Goal: Information Seeking & Learning: Learn about a topic

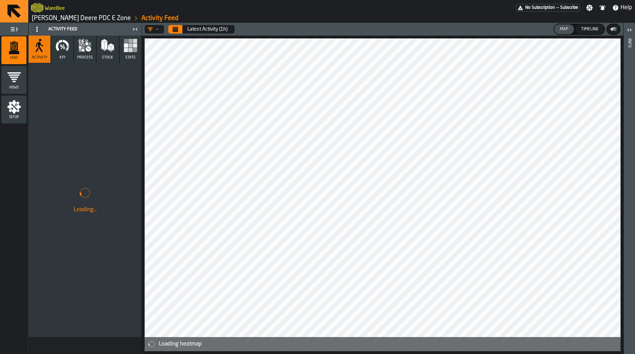
click at [69, 16] on link "[PERSON_NAME] Deere PDC E Zone" at bounding box center [81, 18] width 99 height 8
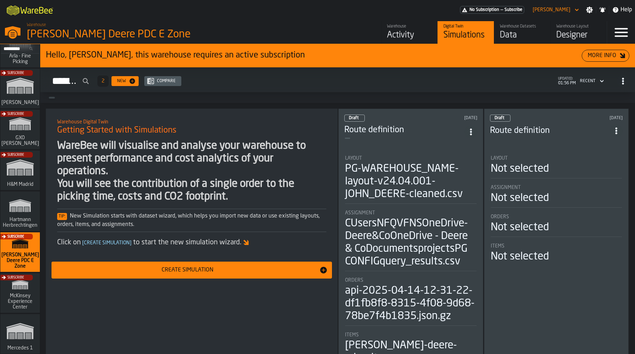
scroll to position [68, 0]
click at [19, 128] on div "Subscribe" at bounding box center [19, 131] width 40 height 41
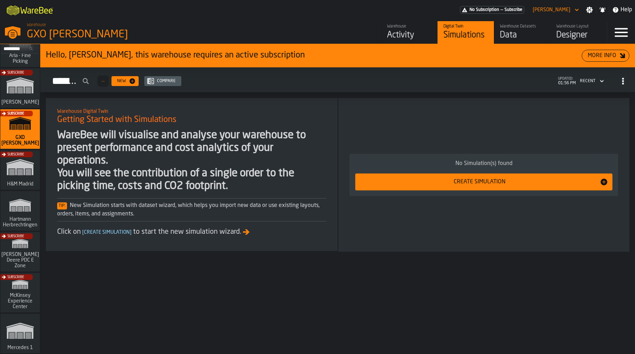
click at [400, 35] on div "Activity" at bounding box center [409, 35] width 45 height 11
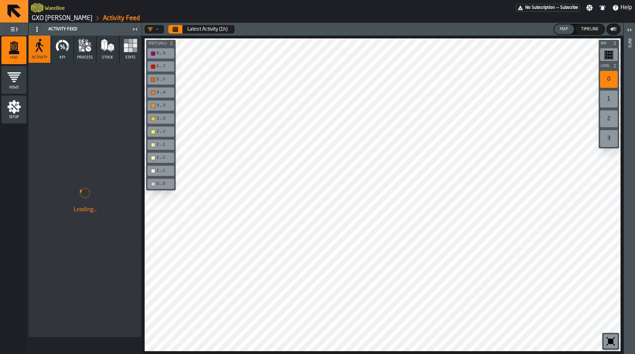
click at [611, 338] on icon "button-toolbar-undefined" at bounding box center [610, 341] width 11 height 11
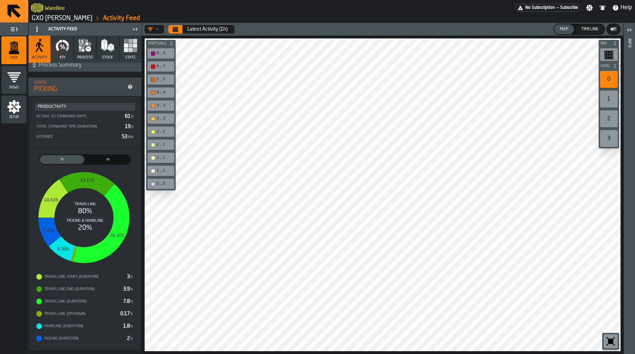
scroll to position [15, 0]
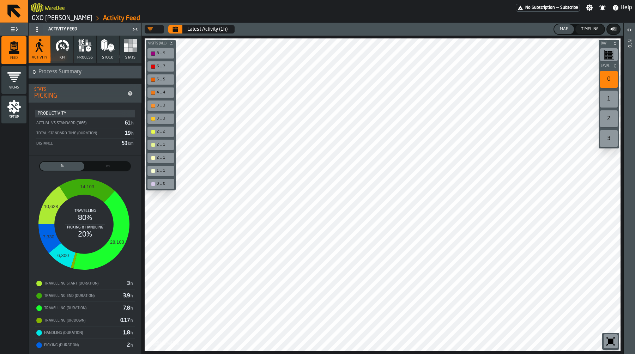
click at [131, 53] on button "Stats" at bounding box center [131, 49] width 22 height 27
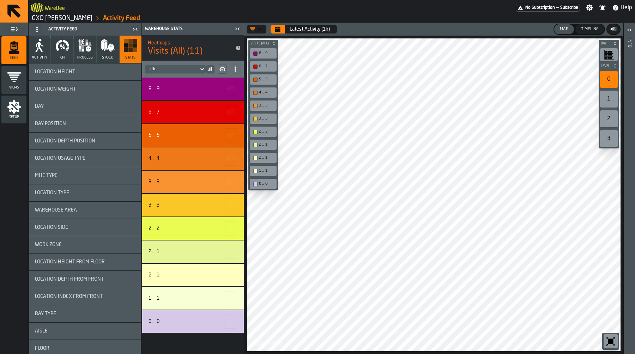
scroll to position [1142, 0]
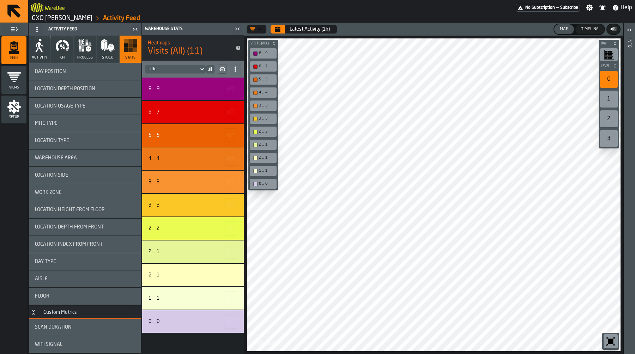
click at [88, 334] on div "Scan Duration" at bounding box center [84, 327] width 111 height 17
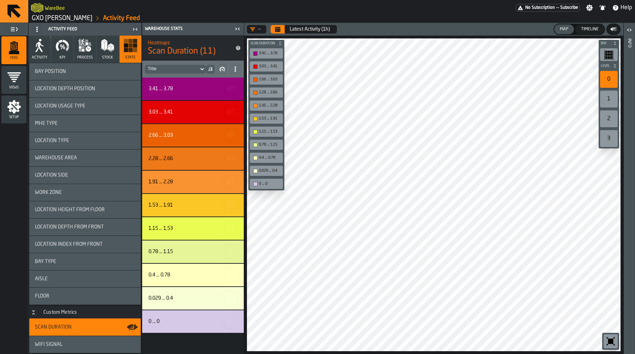
click at [239, 31] on icon "button-toggle-Close me" at bounding box center [237, 29] width 8 height 8
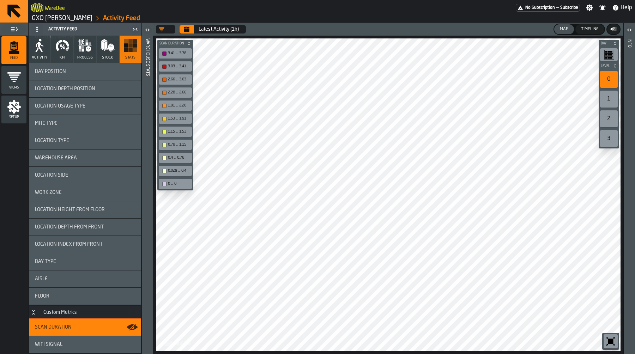
click at [66, 53] on button "KPI" at bounding box center [62, 49] width 22 height 27
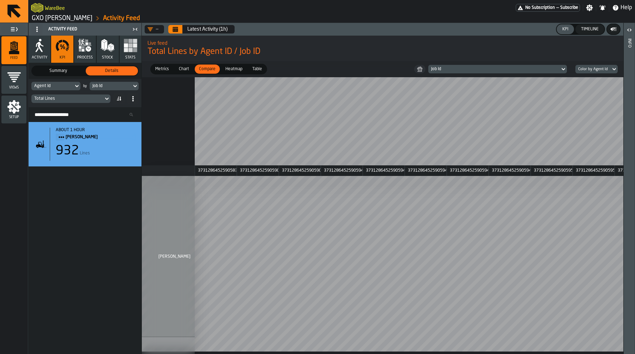
click at [174, 26] on button "Calendar" at bounding box center [175, 29] width 14 height 8
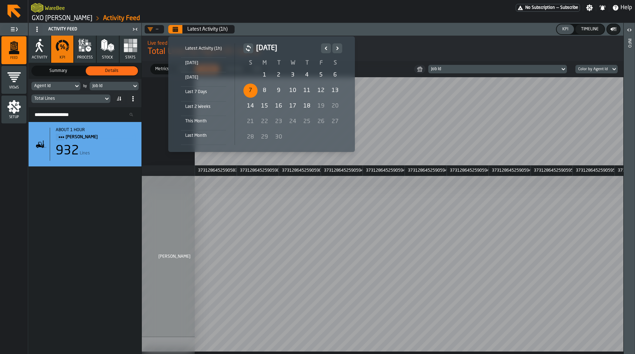
click at [253, 87] on div "7" at bounding box center [250, 91] width 14 height 14
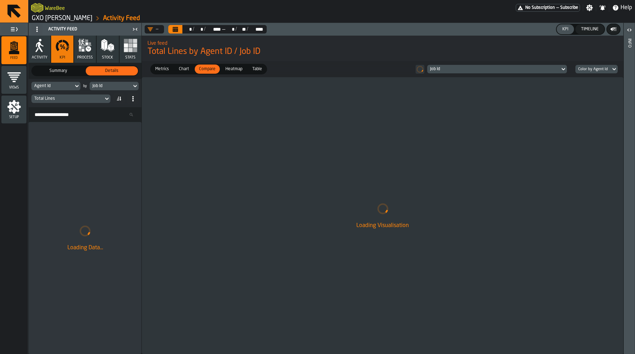
click at [66, 85] on div "Agent Id" at bounding box center [52, 86] width 36 height 5
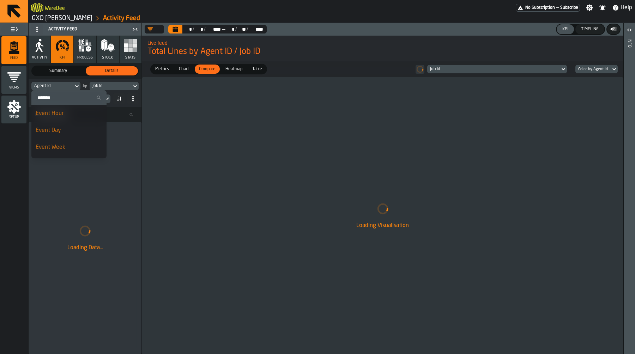
click at [64, 100] on input "Search" at bounding box center [68, 97] width 69 height 9
click at [185, 134] on div "Loading Visualisation" at bounding box center [383, 215] width 482 height 277
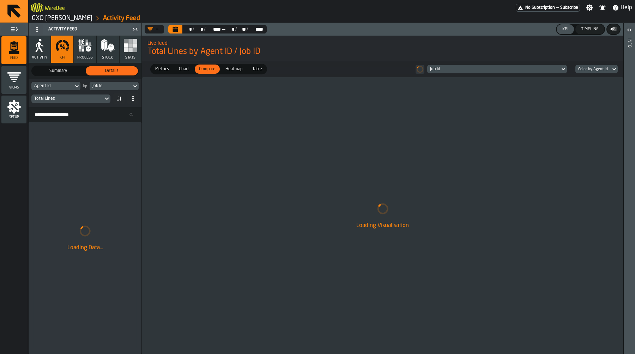
click at [89, 48] on icon "button" at bounding box center [85, 45] width 14 height 14
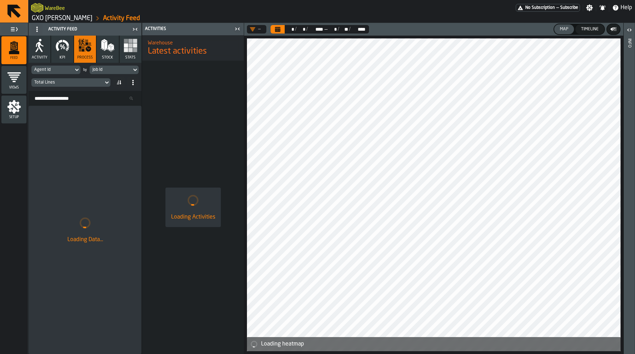
click at [33, 28] on span at bounding box center [36, 29] width 11 height 11
click at [37, 47] on div "Hide Setup" at bounding box center [54, 43] width 37 height 8
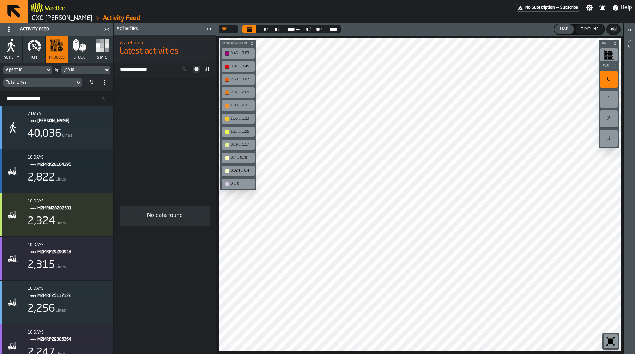
click at [96, 48] on rect "button" at bounding box center [98, 50] width 4 height 4
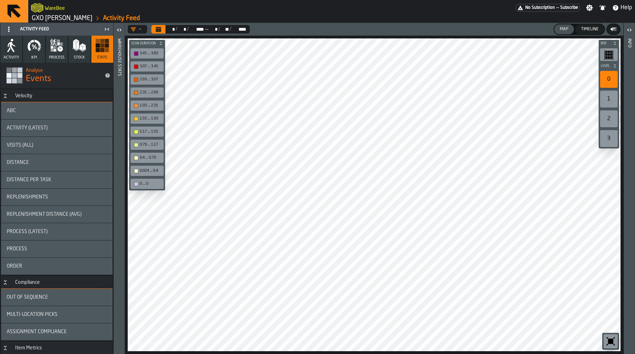
click at [53, 132] on div "Activity (Latest)" at bounding box center [56, 128] width 111 height 17
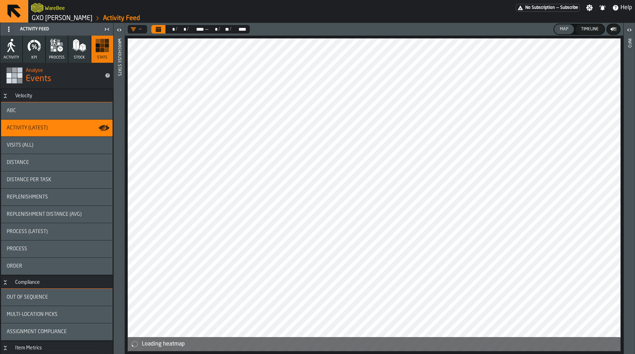
click at [46, 143] on div "Visits (All)" at bounding box center [57, 146] width 100 height 6
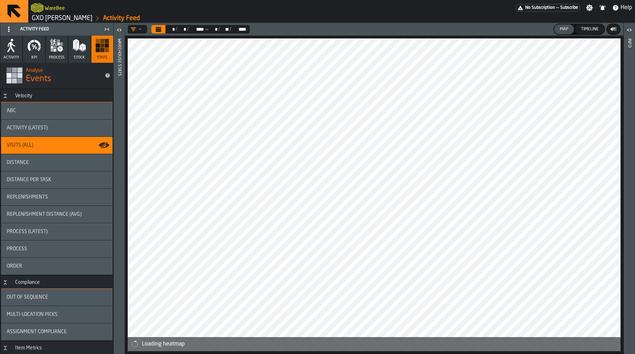
click at [44, 118] on div "ABC" at bounding box center [56, 110] width 111 height 17
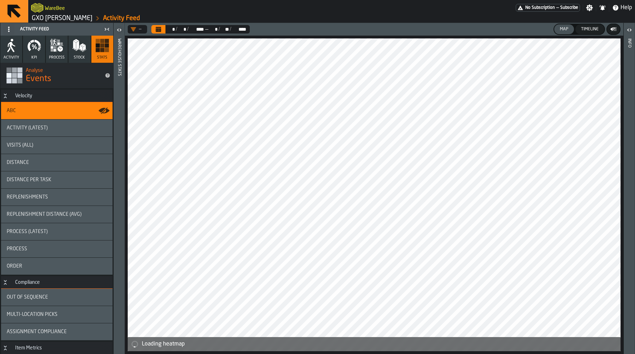
click at [117, 31] on icon "button-toggle-Open" at bounding box center [119, 30] width 8 height 8
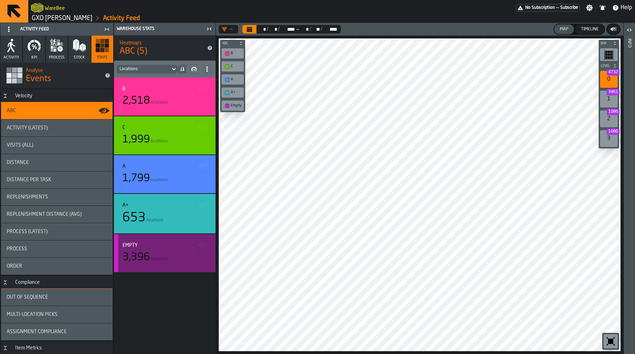
click at [181, 265] on div "Empty 3,396 locations" at bounding box center [165, 253] width 102 height 38
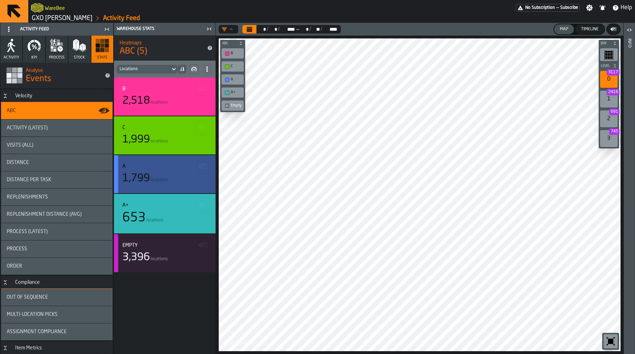
click at [181, 174] on div "1,799 locations" at bounding box center [164, 178] width 85 height 13
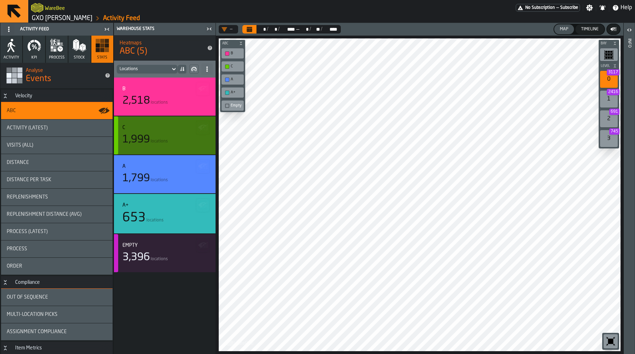
click at [179, 132] on div "C 1,999 locations" at bounding box center [164, 135] width 85 height 21
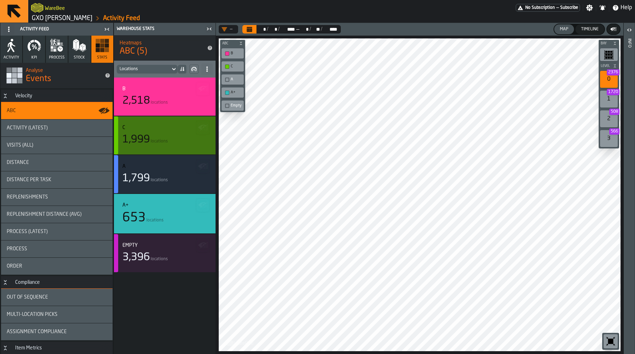
click at [175, 99] on div "2,518 locations" at bounding box center [164, 101] width 85 height 13
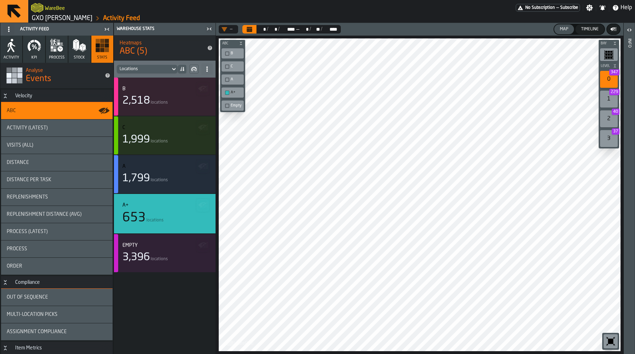
click at [608, 96] on div "1 229" at bounding box center [609, 99] width 18 height 17
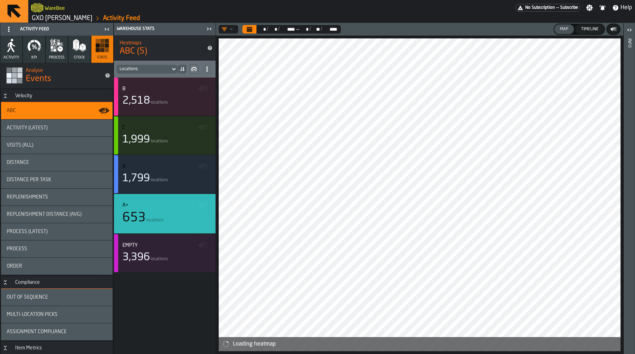
click at [108, 29] on icon "button-toggle-Close me" at bounding box center [108, 29] width 2 height 2
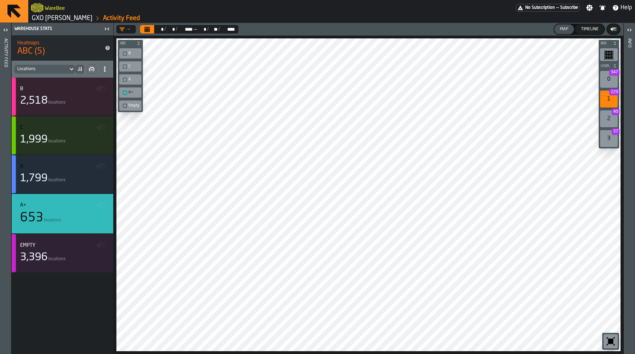
click at [612, 139] on div "3 37" at bounding box center [609, 138] width 18 height 17
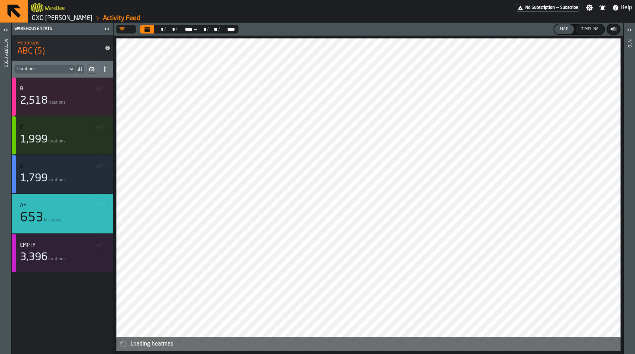
click at [133, 30] on div "—" at bounding box center [125, 29] width 19 height 8
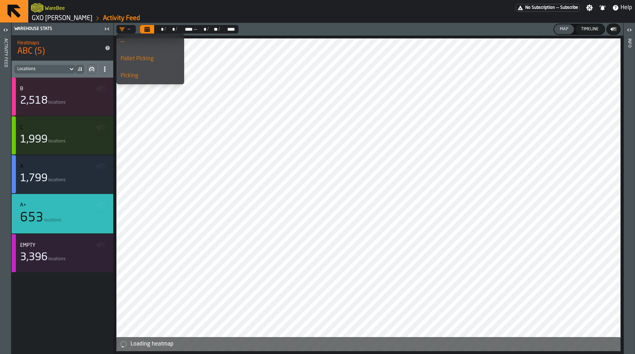
click at [130, 30] on div "—" at bounding box center [124, 29] width 17 height 8
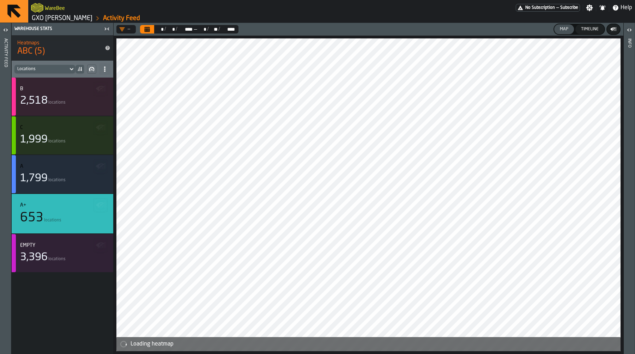
click at [130, 30] on div "—" at bounding box center [124, 29] width 17 height 8
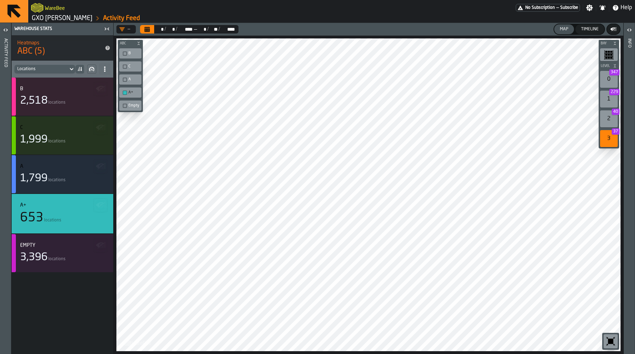
click at [609, 93] on span "229" at bounding box center [614, 92] width 10 height 6
click at [7, 36] on label "button-toggle-Open" at bounding box center [6, 30] width 10 height 13
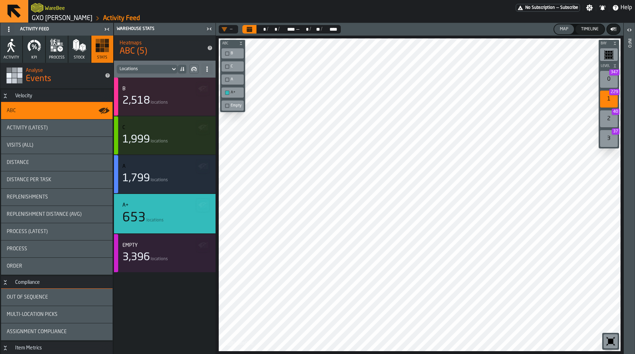
click at [37, 51] on icon "button" at bounding box center [34, 45] width 14 height 14
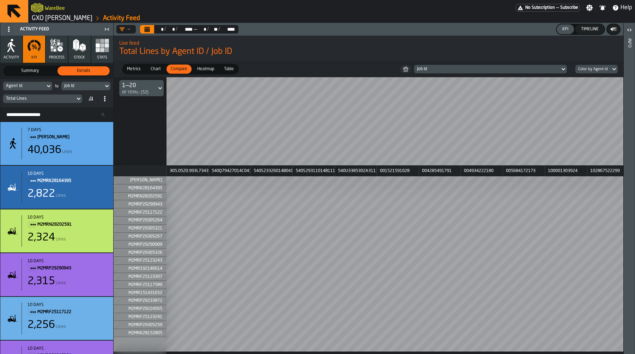
click at [62, 54] on button "process" at bounding box center [57, 49] width 22 height 27
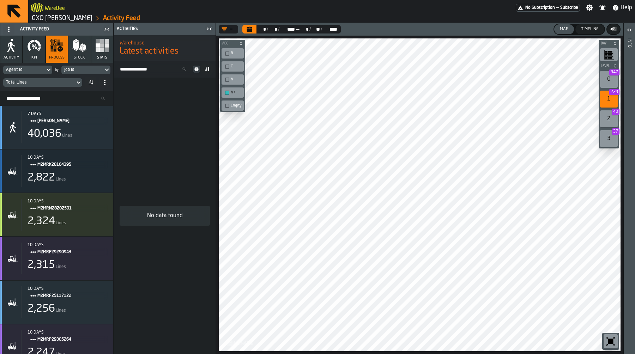
click at [583, 27] on div "Timeline" at bounding box center [589, 29] width 23 height 5
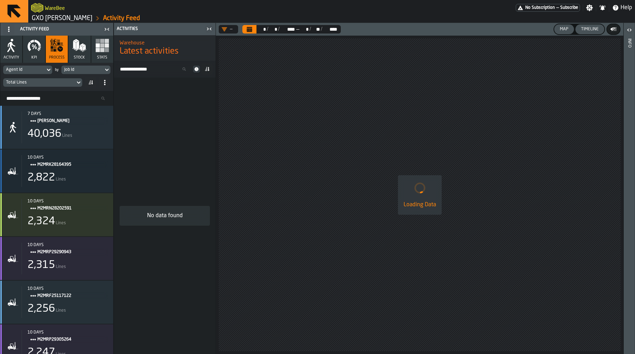
click at [41, 69] on div "Agent Id" at bounding box center [24, 69] width 36 height 5
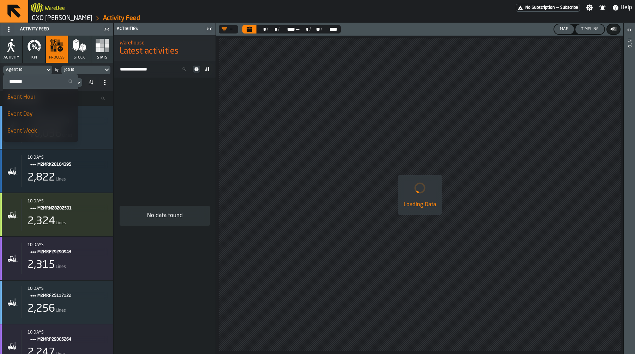
click at [43, 66] on div "Agent Id" at bounding box center [24, 70] width 42 height 8
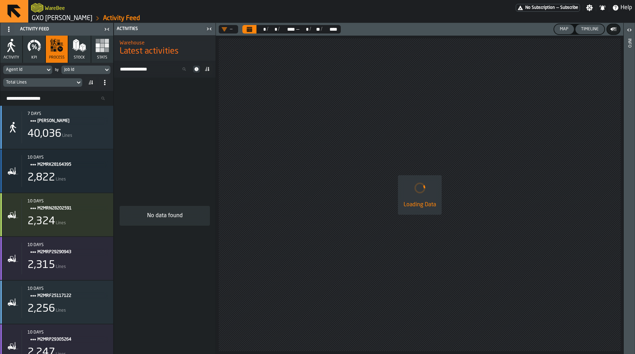
click at [84, 63] on div "Agent Id by Job Id Total Lines" at bounding box center [56, 77] width 113 height 28
click at [82, 68] on div "Job Id" at bounding box center [82, 69] width 36 height 5
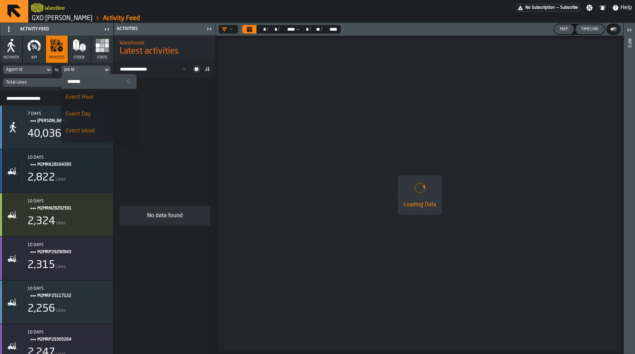
click at [105, 115] on div "Event Day" at bounding box center [99, 114] width 67 height 8
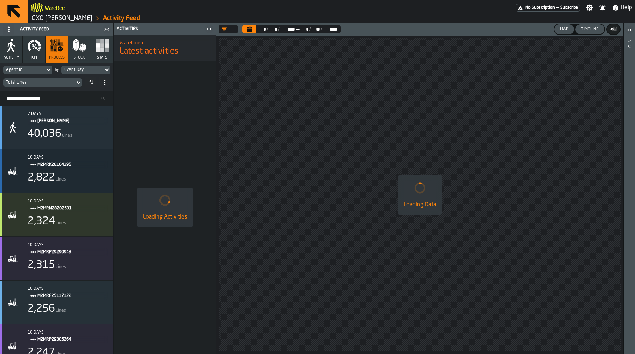
click at [104, 28] on icon "button-toggle-Close me" at bounding box center [107, 29] width 8 height 8
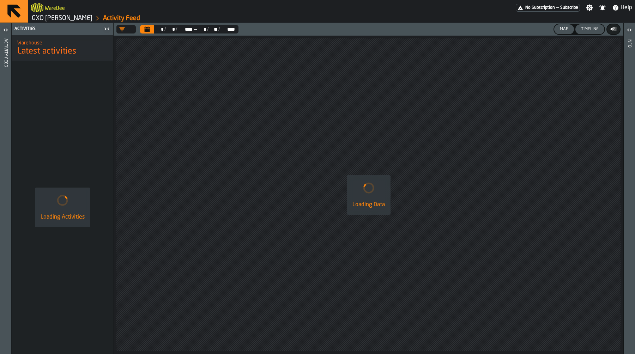
click at [5, 28] on icon "button-toggle-Open" at bounding box center [5, 30] width 8 height 8
click at [0, 0] on div "A" at bounding box center [0, 0] width 0 height 0
click at [99, 30] on div "Activities" at bounding box center [57, 28] width 89 height 5
click at [107, 30] on icon "button-toggle-Close me" at bounding box center [107, 29] width 8 height 8
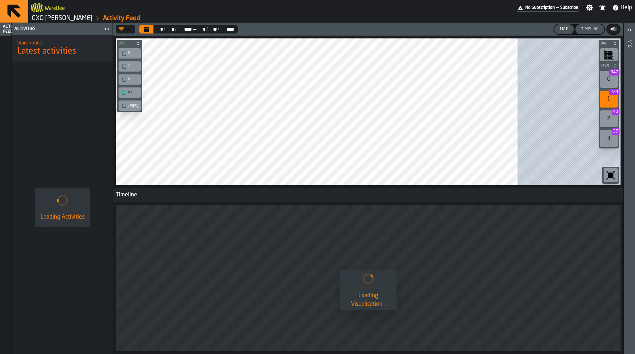
click at [2, 38] on div "Activity Feed" at bounding box center [5, 188] width 11 height 331
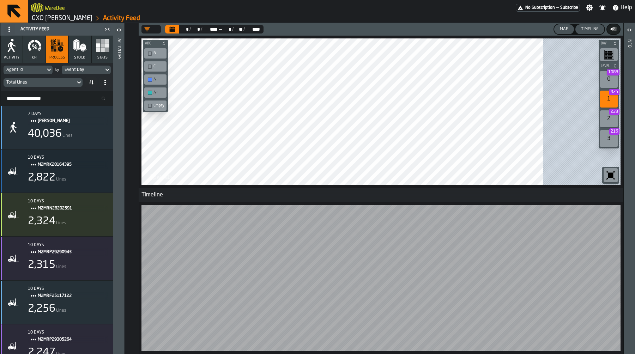
click at [107, 28] on icon "button-toggle-Close me" at bounding box center [107, 29] width 8 height 8
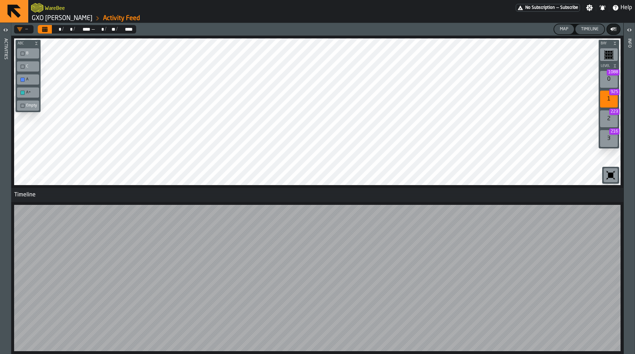
click at [49, 29] on button "Calendar" at bounding box center [45, 29] width 14 height 8
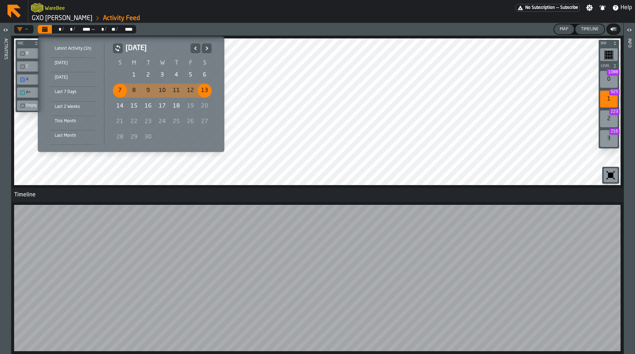
click at [69, 68] on li "[DATE]" at bounding box center [72, 65] width 45 height 14
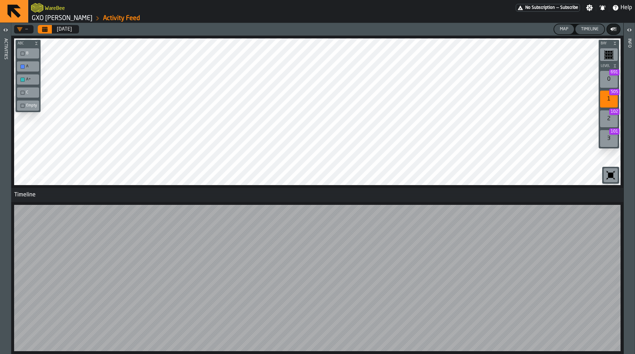
click at [48, 29] on button "Calendar" at bounding box center [45, 29] width 14 height 8
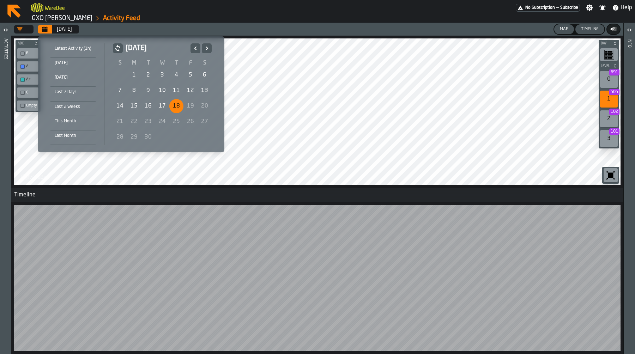
click at [162, 108] on div "17" at bounding box center [162, 106] width 14 height 14
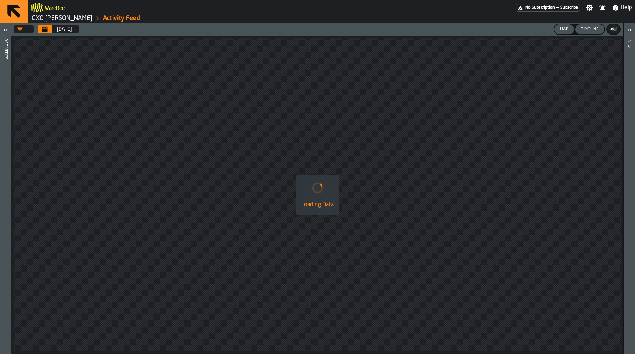
click at [2, 37] on header "Activities" at bounding box center [5, 188] width 11 height 331
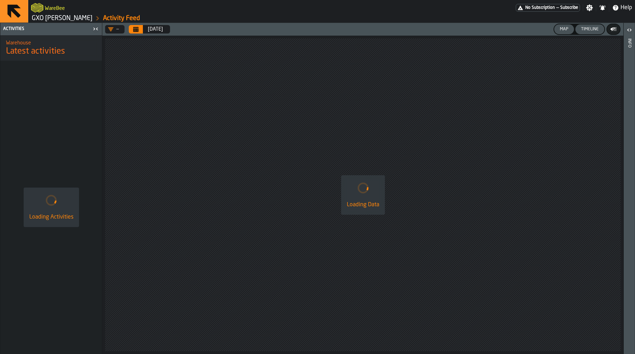
click at [95, 30] on icon "button-toggle-Close me" at bounding box center [95, 29] width 8 height 8
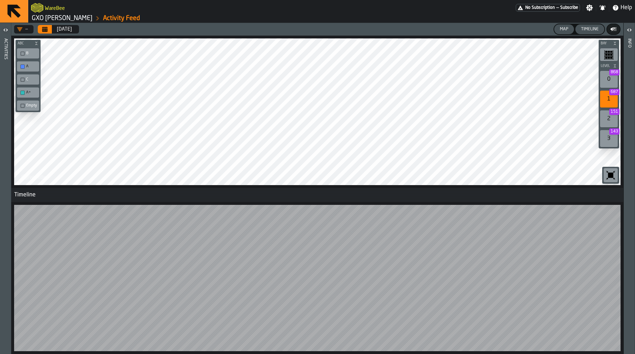
click at [8, 40] on header "Activities" at bounding box center [5, 188] width 11 height 331
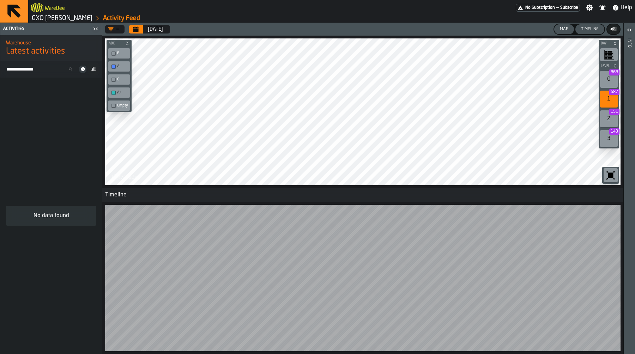
click at [115, 54] on div "button-toolbar-undefined" at bounding box center [113, 54] width 4 height 4
click at [113, 79] on div "button-toolbar-undefined" at bounding box center [113, 80] width 4 height 4
click at [115, 106] on div "button-toolbar-undefined" at bounding box center [113, 106] width 4 height 4
click at [111, 53] on div "button-toolbar-undefined" at bounding box center [113, 54] width 4 height 4
click at [127, 42] on icon "button-" at bounding box center [127, 43] width 4 height 4
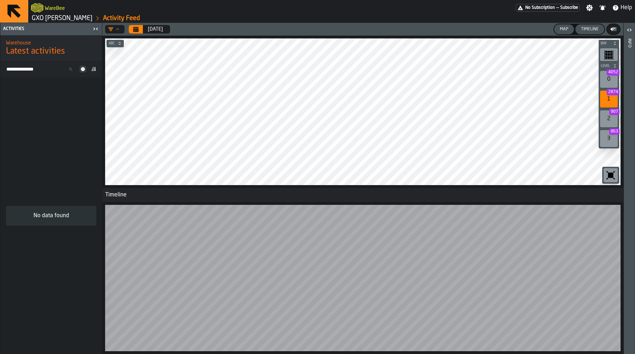
click at [116, 29] on div "—" at bounding box center [113, 29] width 11 height 6
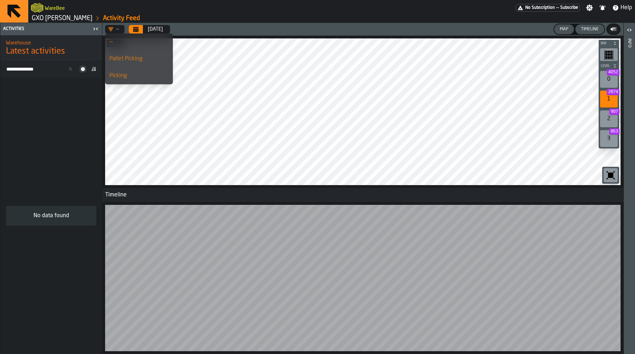
click at [118, 59] on div "Pallet Picking" at bounding box center [138, 59] width 59 height 8
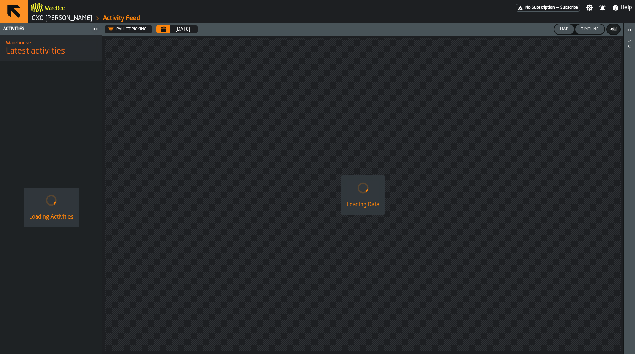
click at [96, 30] on icon "button-toggle-Close me" at bounding box center [95, 29] width 8 height 8
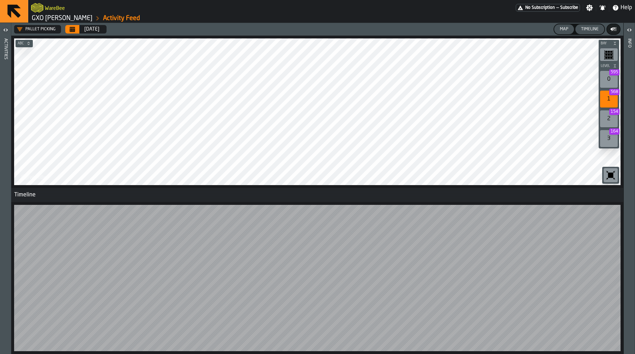
click at [615, 170] on icon "button-toolbar-undefined" at bounding box center [610, 175] width 11 height 11
click at [5, 29] on icon "button-toggle-Open" at bounding box center [5, 30] width 8 height 8
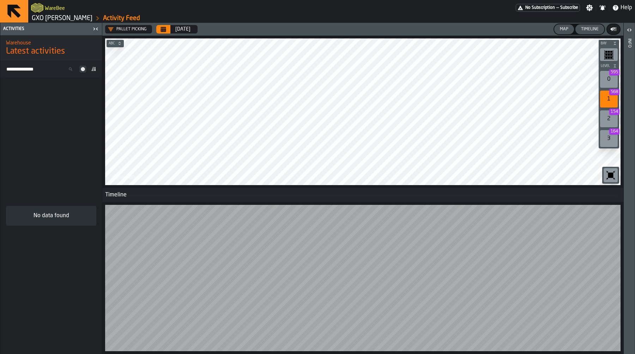
click at [94, 28] on icon "button-toggle-Close me" at bounding box center [95, 29] width 8 height 8
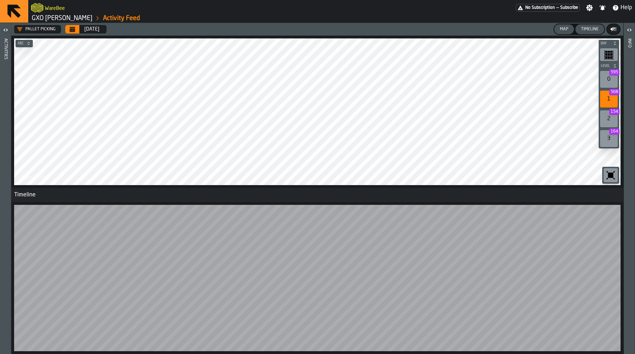
click at [10, 34] on label "button-toggle-Open" at bounding box center [6, 30] width 10 height 13
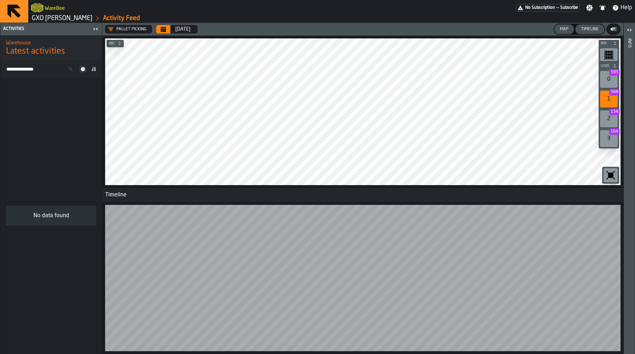
click at [76, 105] on div "No data found" at bounding box center [51, 216] width 102 height 277
click at [62, 41] on h2 "Warehouse" at bounding box center [51, 42] width 90 height 7
click at [71, 19] on link "GXO [PERSON_NAME]" at bounding box center [62, 18] width 61 height 8
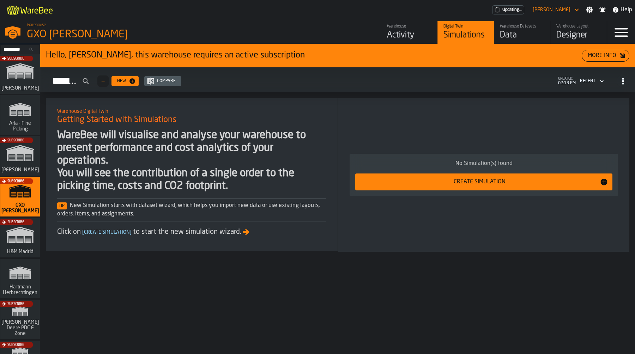
click at [28, 195] on div "Subscribe" at bounding box center [19, 199] width 40 height 41
click at [408, 37] on div "Activity" at bounding box center [409, 35] width 45 height 11
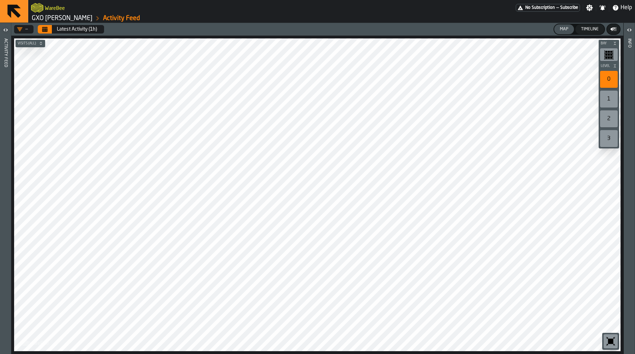
click at [7, 41] on div "Activity Feed" at bounding box center [5, 194] width 5 height 315
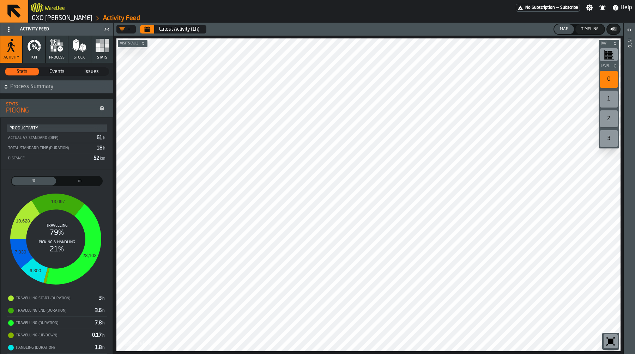
click at [59, 53] on button "process" at bounding box center [57, 49] width 22 height 27
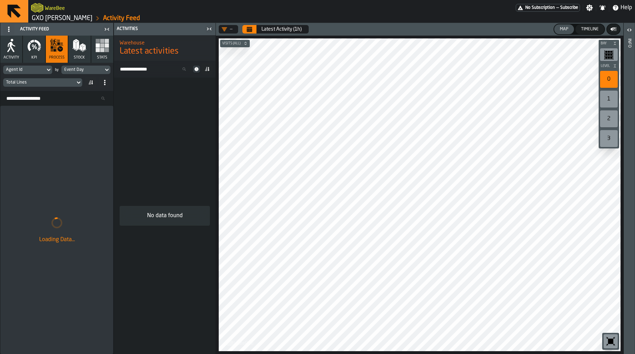
click at [589, 30] on div "Timeline" at bounding box center [589, 29] width 23 height 5
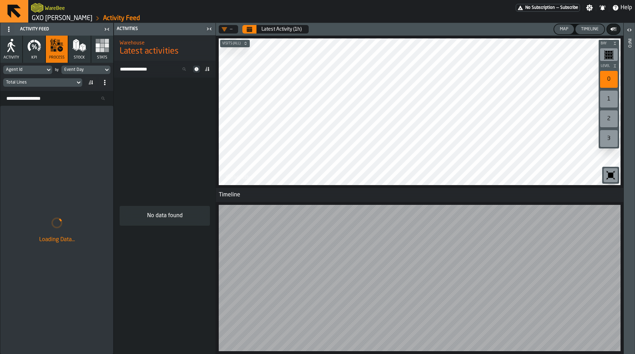
click at [207, 29] on icon "button-toggle-Close me" at bounding box center [208, 29] width 2 height 2
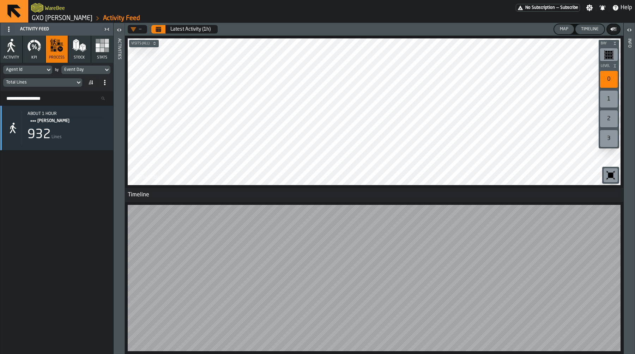
click at [40, 68] on div "Agent Id" at bounding box center [24, 69] width 36 height 5
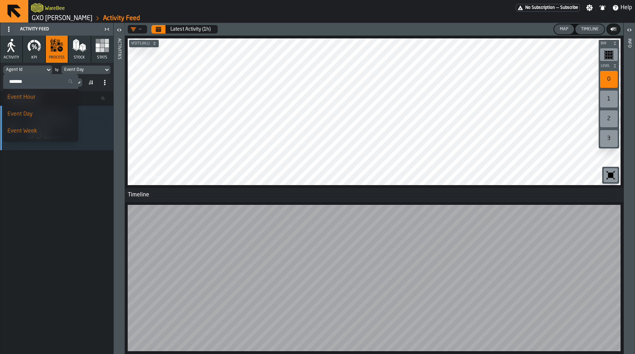
click at [36, 69] on div "Agent Id" at bounding box center [24, 69] width 36 height 5
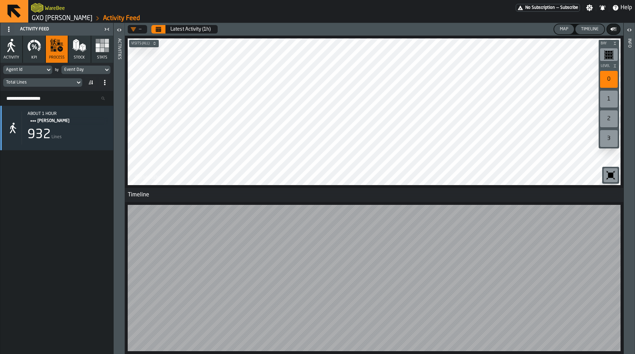
click at [58, 87] on div "Total Lines" at bounding box center [56, 82] width 107 height 11
click at [60, 81] on div "Total Lines" at bounding box center [39, 82] width 66 height 5
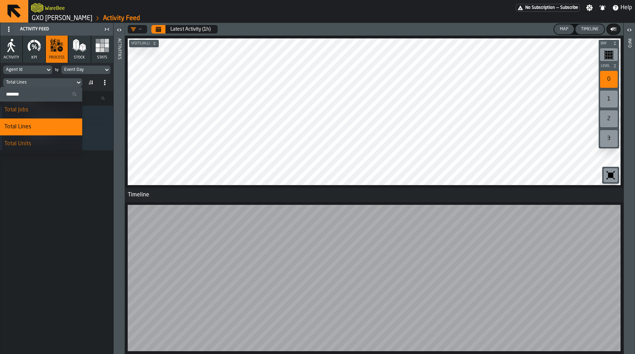
click at [50, 93] on input "Search" at bounding box center [41, 94] width 77 height 9
click at [52, 83] on div "Total Lines" at bounding box center [39, 82] width 66 height 5
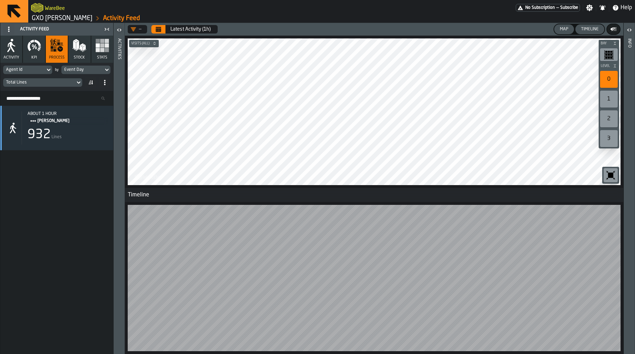
click at [38, 72] on div "Agent Id" at bounding box center [24, 70] width 42 height 8
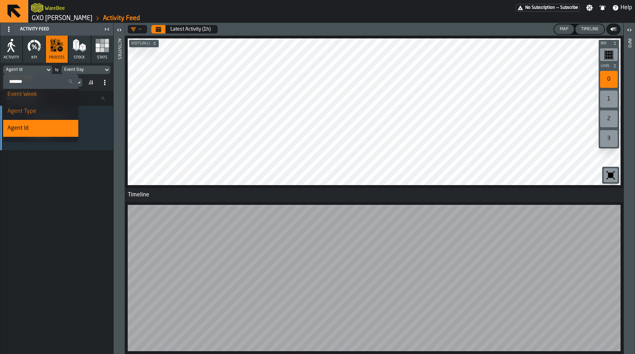
scroll to position [36, 0]
click at [35, 111] on div "Agent Type" at bounding box center [40, 112] width 67 height 8
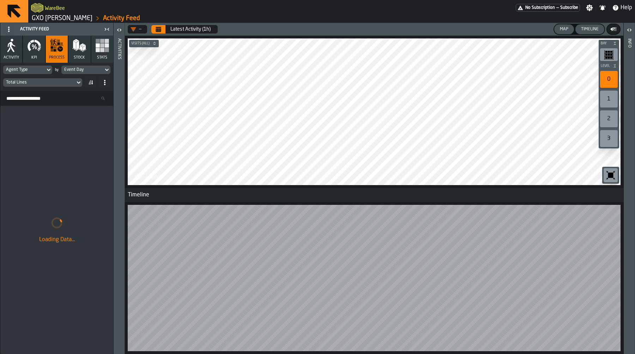
click at [251, 105] on div at bounding box center [374, 111] width 493 height 147
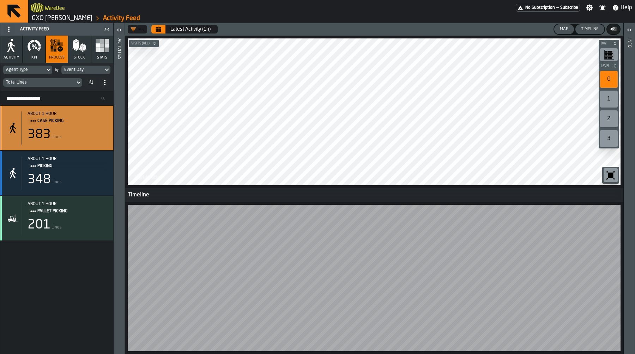
click at [87, 139] on div "383 Lines" at bounding box center [68, 135] width 80 height 14
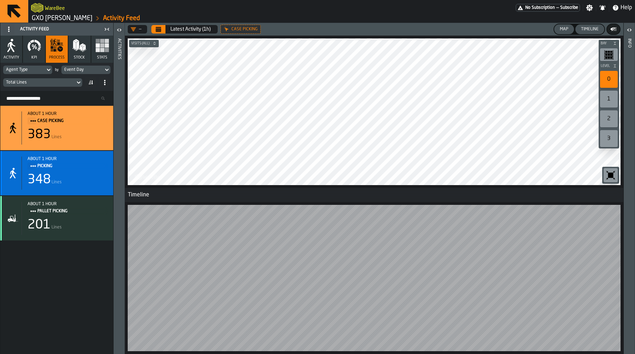
click at [80, 174] on div "348 Lines" at bounding box center [68, 180] width 80 height 14
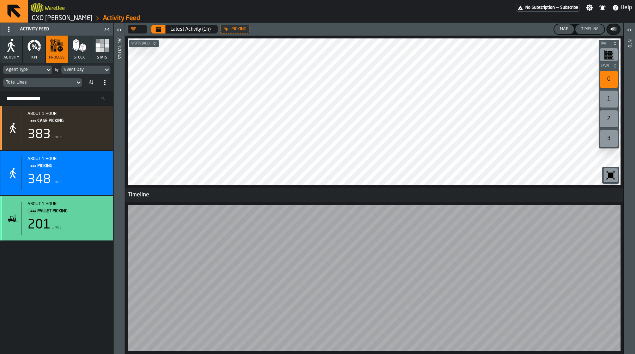
click at [85, 217] on div "about 1 hour PALLET PICKING 201 Lines" at bounding box center [65, 218] width 86 height 33
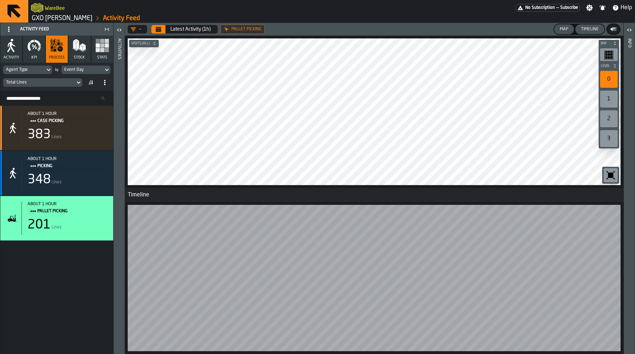
click at [0, 0] on icon at bounding box center [0, 0] width 0 height 0
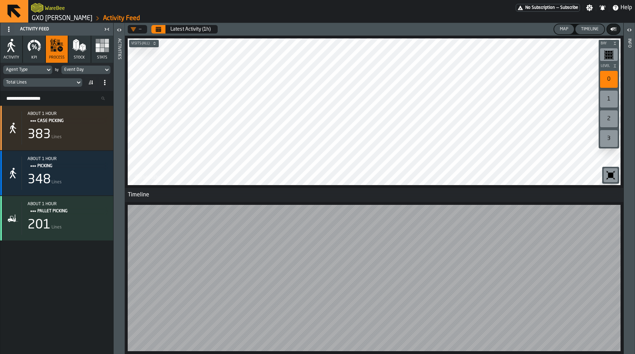
click at [37, 53] on button "KPI" at bounding box center [34, 49] width 22 height 27
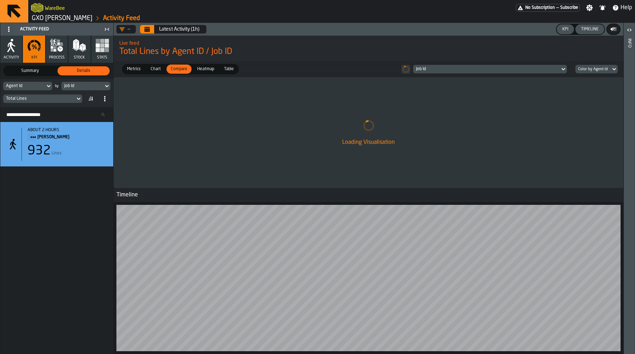
click at [46, 89] on icon at bounding box center [48, 86] width 7 height 8
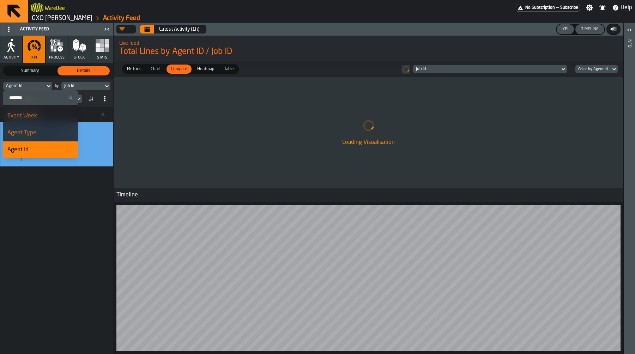
scroll to position [34, 0]
click at [40, 127] on div "Agent Type" at bounding box center [40, 131] width 67 height 8
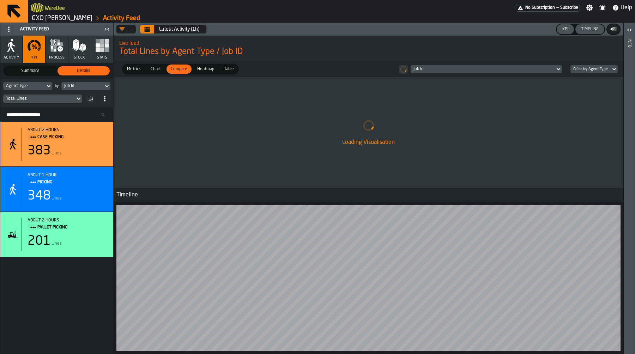
click at [42, 84] on div "Agent Type" at bounding box center [24, 86] width 42 height 8
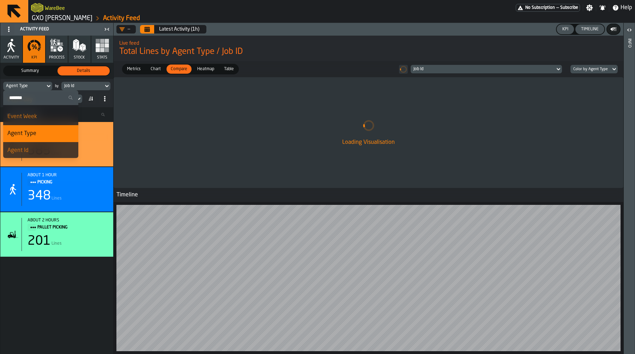
scroll to position [38, 0]
click at [40, 143] on div "Agent Id" at bounding box center [40, 143] width 67 height 8
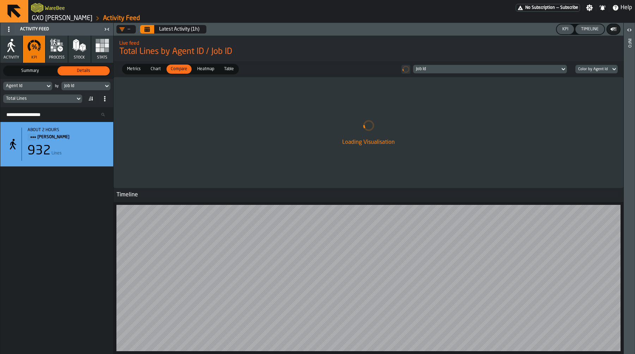
click at [90, 90] on div "Job Id" at bounding box center [85, 86] width 49 height 8
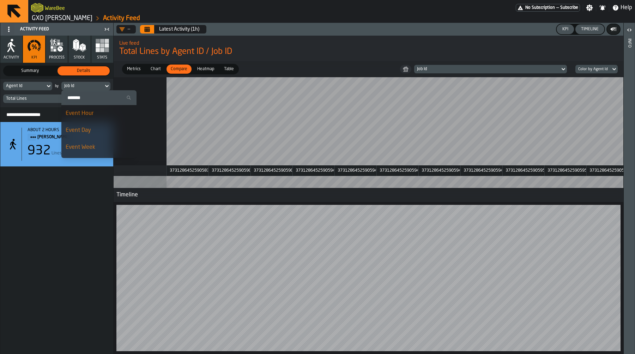
click at [90, 90] on label "Search" at bounding box center [98, 97] width 75 height 15
click at [90, 93] on input "Search" at bounding box center [98, 97] width 69 height 9
click at [225, 70] on span "Table" at bounding box center [229, 69] width 16 height 6
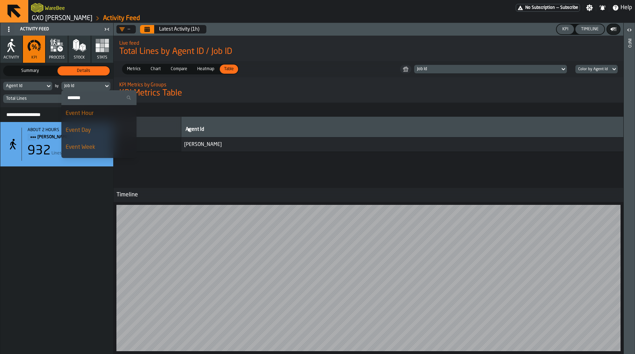
click at [92, 88] on div "Job Id" at bounding box center [82, 86] width 36 height 5
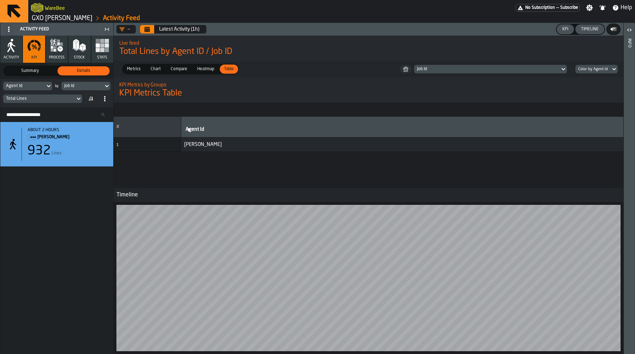
click at [480, 71] on div "Job Id" at bounding box center [487, 69] width 140 height 5
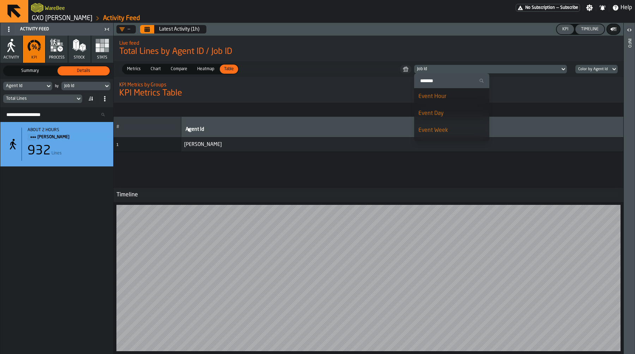
click at [439, 51] on span "Total Lines by Agent ID / Job ID" at bounding box center [368, 51] width 498 height 11
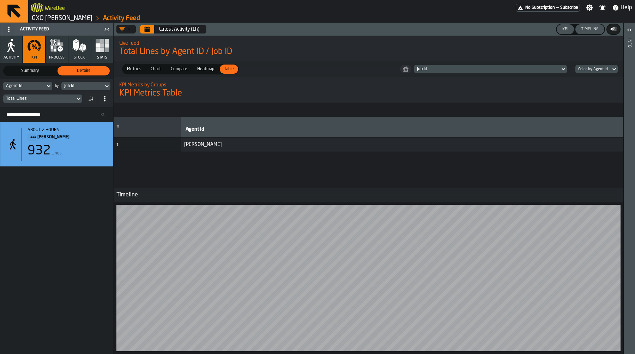
click at [284, 47] on span "Total Lines by Agent ID / Job ID" at bounding box center [368, 51] width 498 height 11
click at [589, 32] on button "Timeline" at bounding box center [589, 29] width 29 height 10
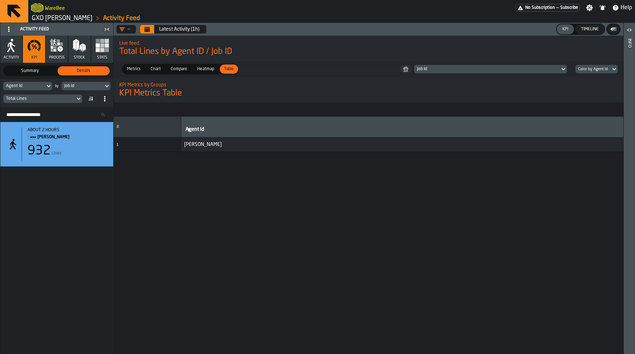
click at [124, 61] on div "Metrics Metrics Chart Chart Compare Compare Heatmap Heatmap Table Table Job Id …" at bounding box center [369, 69] width 510 height 16
click at [132, 65] on div "Metrics" at bounding box center [134, 69] width 22 height 9
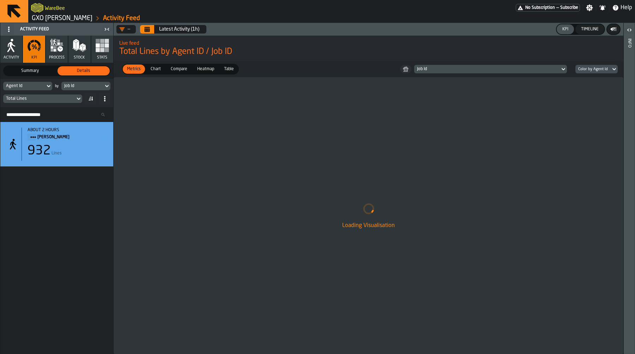
click at [84, 86] on div "Job Id" at bounding box center [82, 86] width 36 height 5
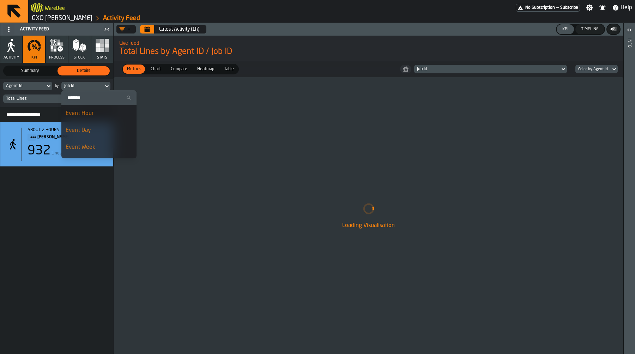
click at [84, 86] on div "Job Id" at bounding box center [82, 86] width 36 height 5
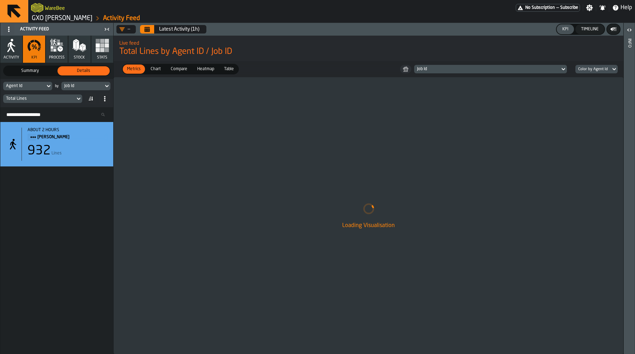
click at [228, 68] on span "Table" at bounding box center [229, 69] width 16 height 6
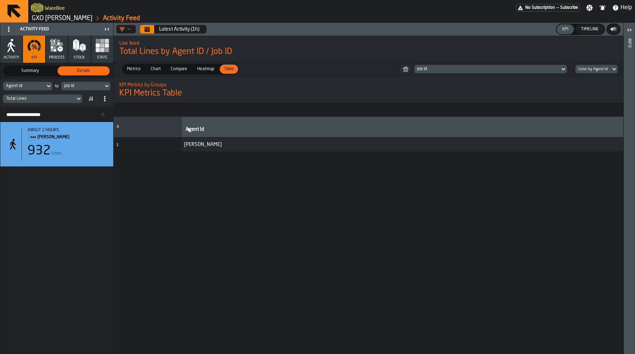
click at [137, 68] on span "Metrics" at bounding box center [133, 69] width 19 height 6
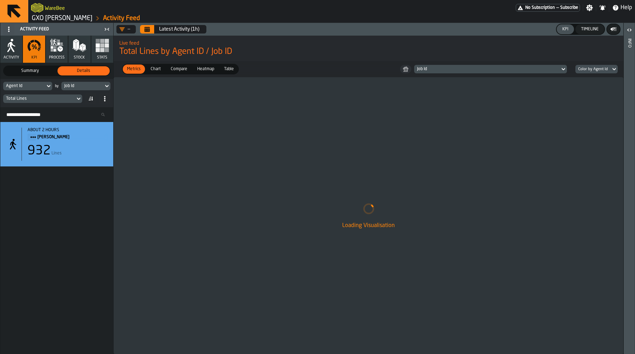
click at [225, 69] on span "Table" at bounding box center [229, 69] width 16 height 6
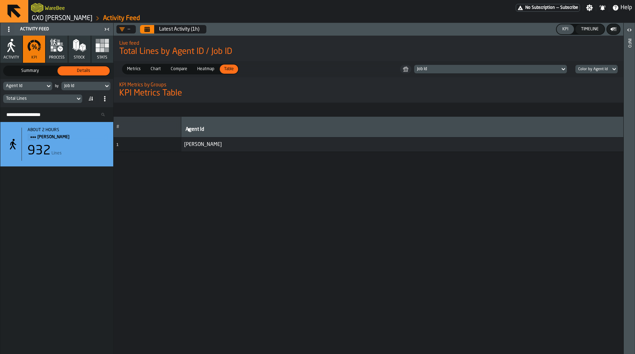
click at [129, 71] on span "Metrics" at bounding box center [133, 69] width 19 height 6
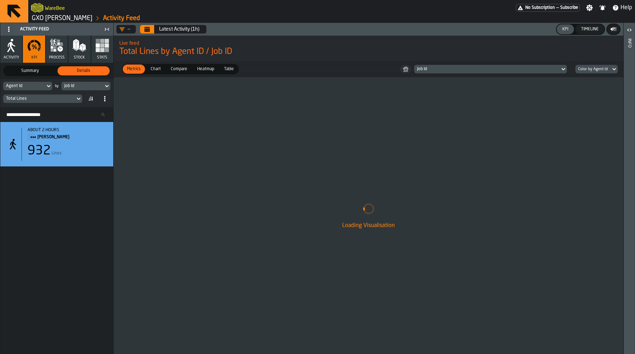
click at [232, 69] on span "Table" at bounding box center [229, 69] width 16 height 6
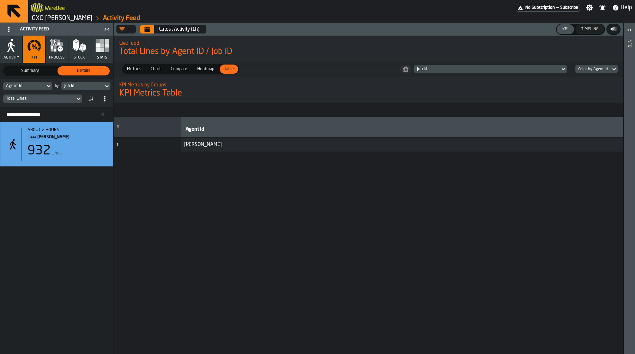
click at [138, 67] on span "Metrics" at bounding box center [133, 69] width 19 height 6
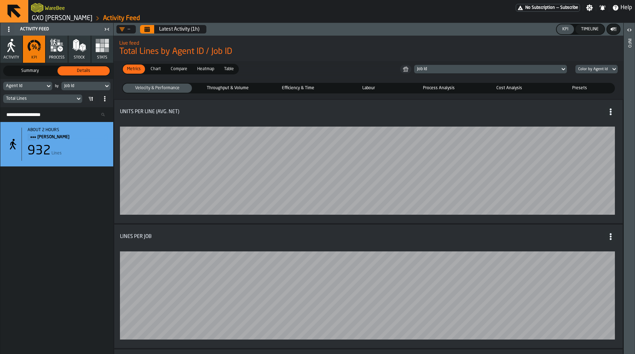
click at [224, 68] on span "Table" at bounding box center [229, 69] width 16 height 6
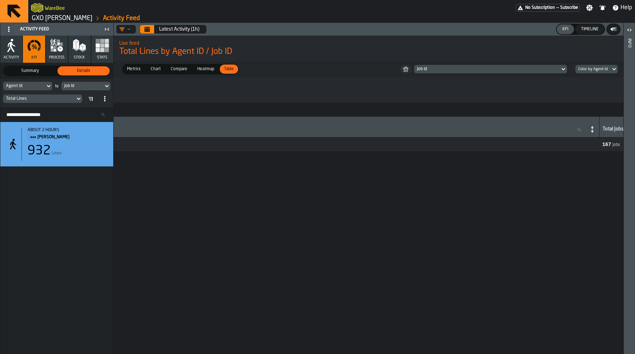
scroll to position [0, 278]
drag, startPoint x: 503, startPoint y: 125, endPoint x: 488, endPoint y: 122, distance: 15.4
click at [464, 122] on th "Agent Id Agent Id" at bounding box center [183, 127] width 561 height 21
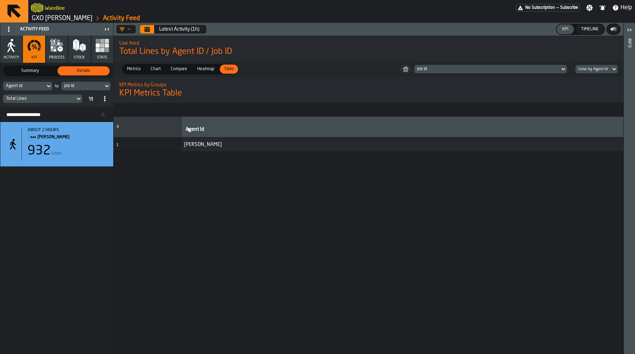
click at [45, 84] on icon at bounding box center [48, 86] width 7 height 8
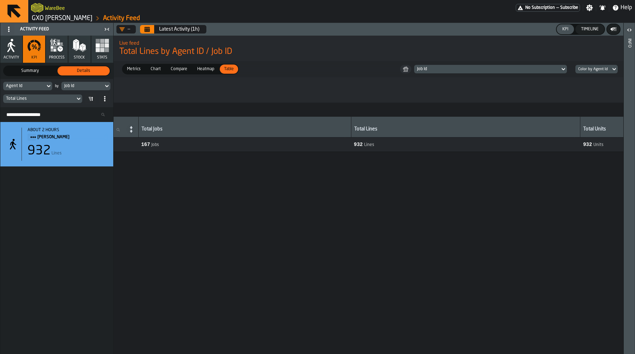
scroll to position [0, 607]
click at [347, 123] on th "Total Jobs" at bounding box center [241, 127] width 213 height 21
drag, startPoint x: 383, startPoint y: 123, endPoint x: 344, endPoint y: 121, distance: 39.9
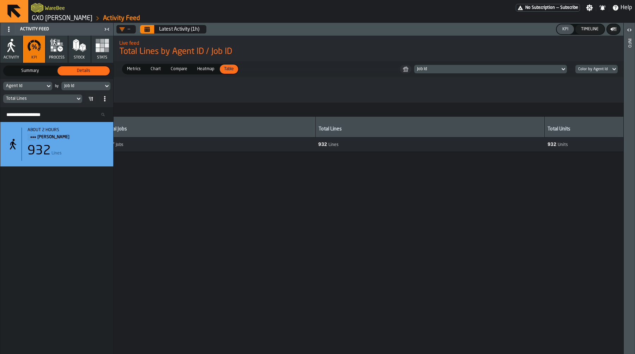
click at [315, 133] on th "Total Jobs" at bounding box center [209, 127] width 213 height 21
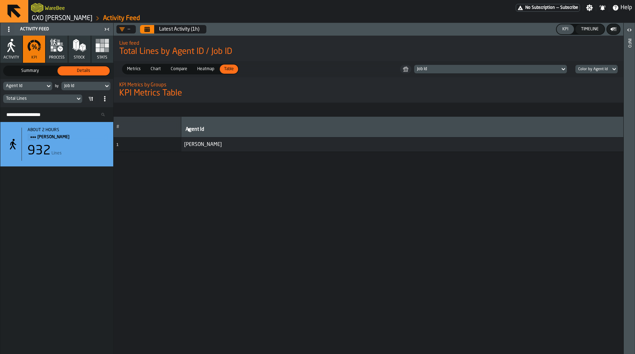
click at [184, 130] on input "Agent Id Agent Id" at bounding box center [456, 129] width 545 height 9
click at [180, 131] on th "#" at bounding box center [148, 127] width 68 height 21
drag, startPoint x: 180, startPoint y: 131, endPoint x: 133, endPoint y: 131, distance: 46.6
click at [133, 131] on th "#" at bounding box center [148, 127] width 68 height 21
click at [434, 71] on div "Job Id" at bounding box center [487, 69] width 140 height 5
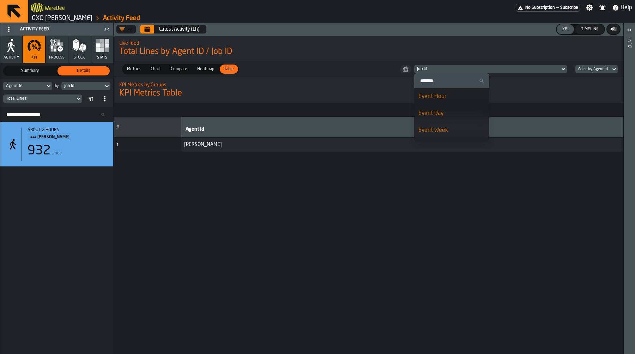
click at [451, 97] on div "Event Hour" at bounding box center [451, 96] width 67 height 8
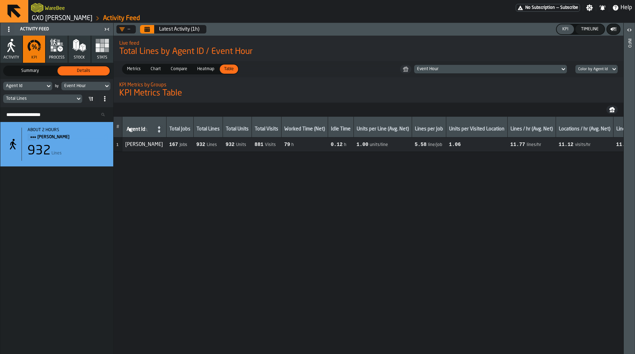
click at [148, 144] on span "[PERSON_NAME]" at bounding box center [144, 145] width 38 height 6
click at [57, 103] on div "Total Lines" at bounding box center [56, 98] width 107 height 11
click at [44, 84] on div "Agent Id" at bounding box center [24, 86] width 42 height 8
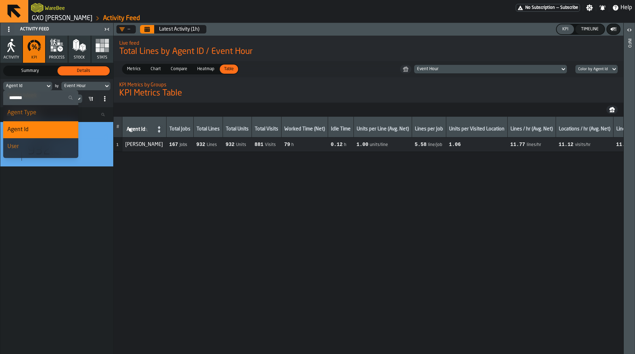
scroll to position [71, 0]
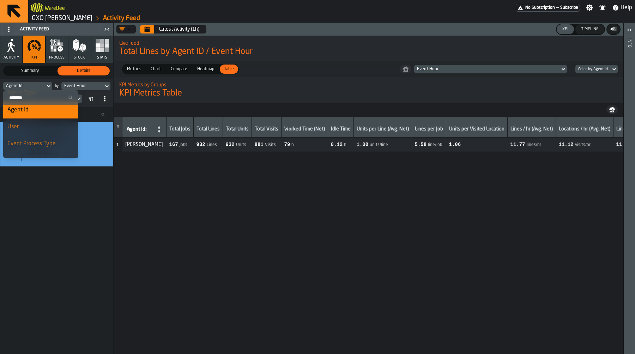
click at [35, 128] on div "User" at bounding box center [40, 127] width 67 height 8
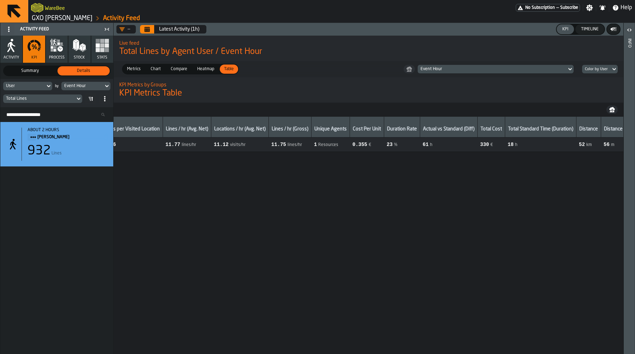
scroll to position [0, 0]
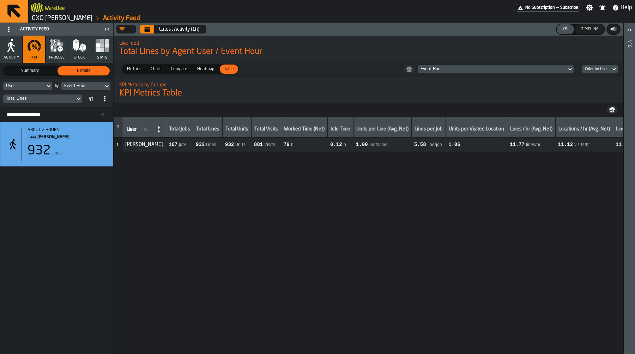
click at [37, 84] on div "User" at bounding box center [24, 86] width 36 height 5
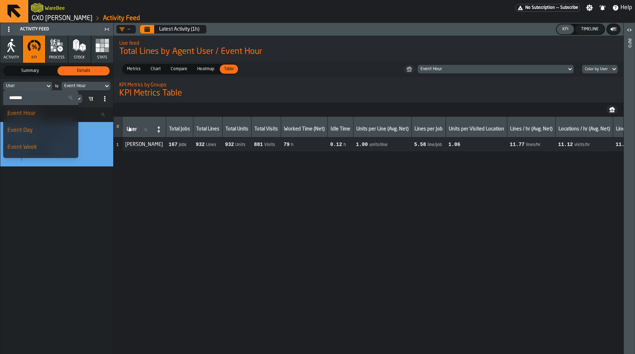
click at [179, 237] on div "# User User Total Jobs Total Lines Total Units Total Visits Worked Time (Net) I…" at bounding box center [369, 235] width 510 height 237
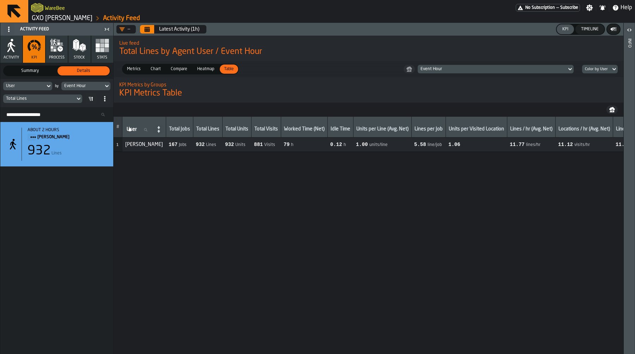
click at [132, 132] on label "User User" at bounding box center [139, 129] width 28 height 9
click at [132, 132] on input "User User" at bounding box center [139, 129] width 28 height 9
click at [179, 95] on span "KPI Metrics Table" at bounding box center [150, 93] width 63 height 11
click at [131, 69] on span "Metrics" at bounding box center [133, 69] width 19 height 6
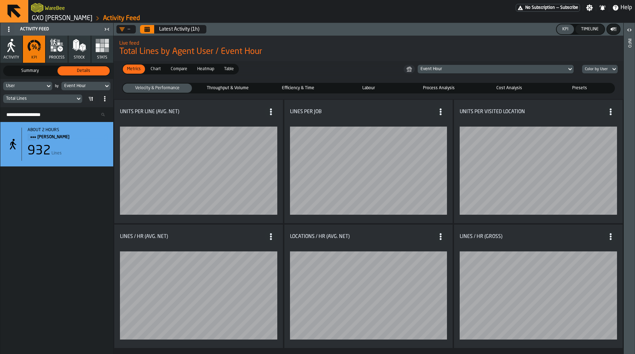
click at [244, 83] on label "Throughput & Volume Throughput & Volume" at bounding box center [228, 88] width 71 height 11
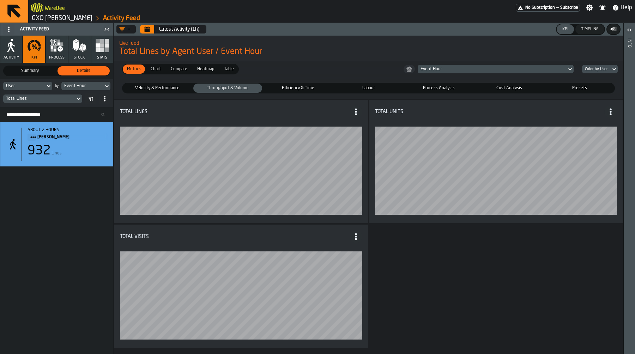
click at [310, 88] on span "Efficiency & Time" at bounding box center [298, 88] width 66 height 6
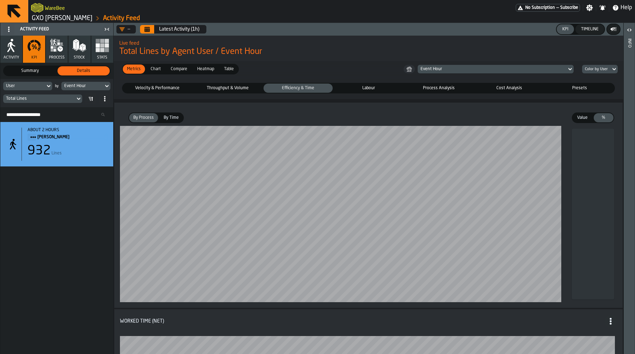
click at [165, 89] on span "Velocity & Performance" at bounding box center [157, 88] width 66 height 6
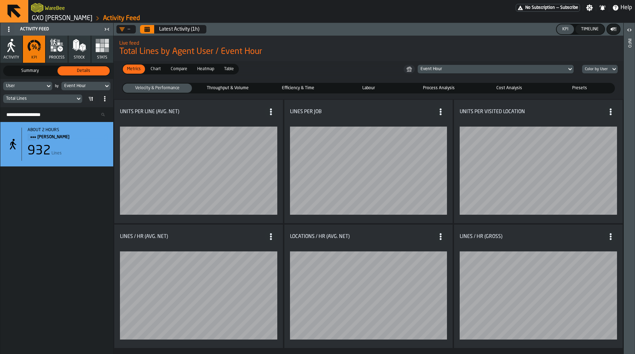
click at [227, 69] on span "Table" at bounding box center [229, 69] width 16 height 6
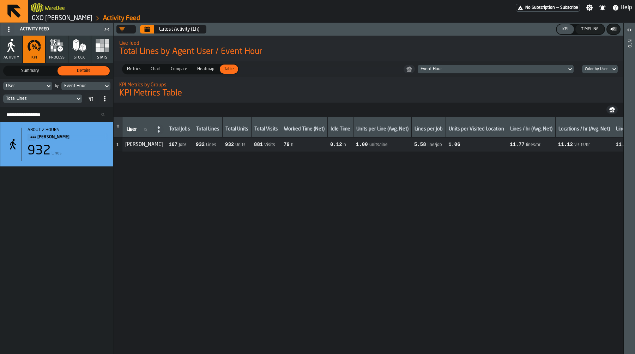
click at [144, 28] on icon "Calendar" at bounding box center [147, 29] width 6 height 6
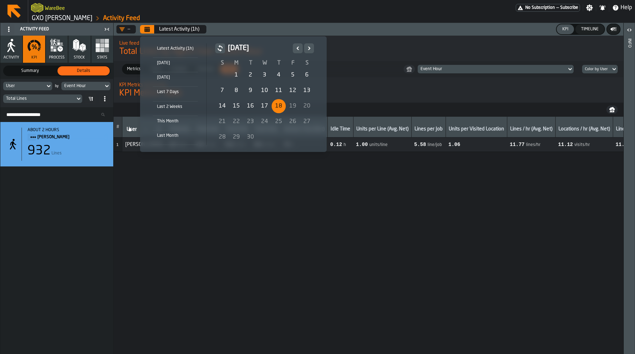
click at [161, 58] on li "[DATE]" at bounding box center [175, 65] width 45 height 14
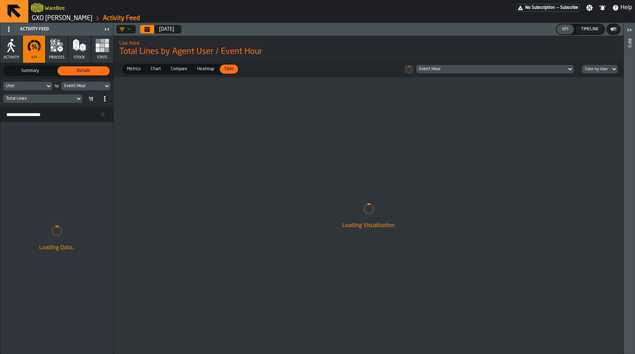
click at [27, 73] on span "Summary" at bounding box center [29, 71] width 49 height 6
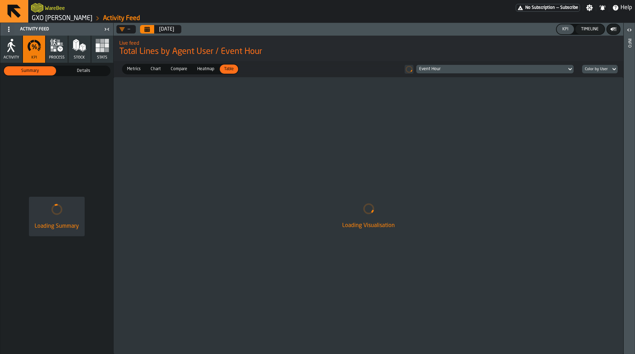
click at [83, 68] on span "Details" at bounding box center [83, 71] width 49 height 6
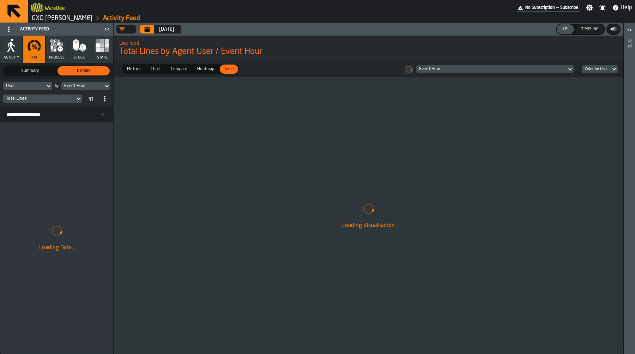
click at [45, 85] on icon at bounding box center [48, 86] width 7 height 8
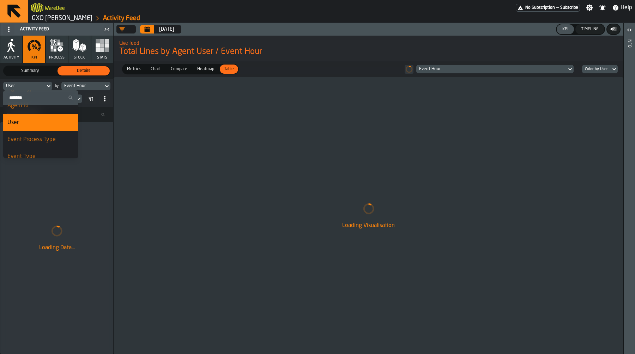
scroll to position [60, 0]
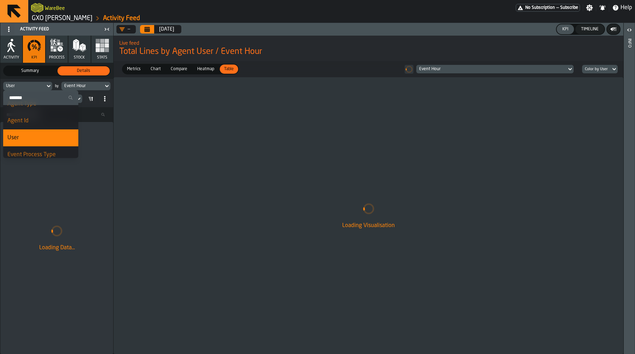
click at [35, 121] on div "Agent Id" at bounding box center [40, 121] width 67 height 8
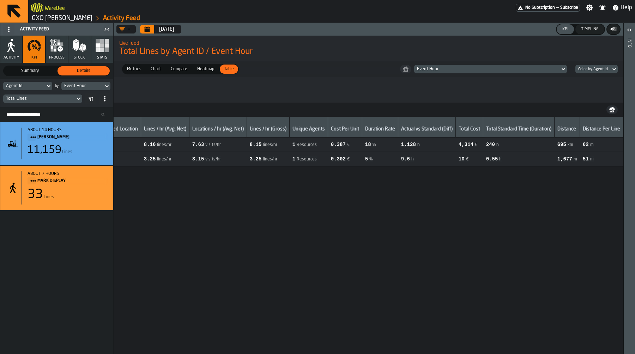
scroll to position [0, 0]
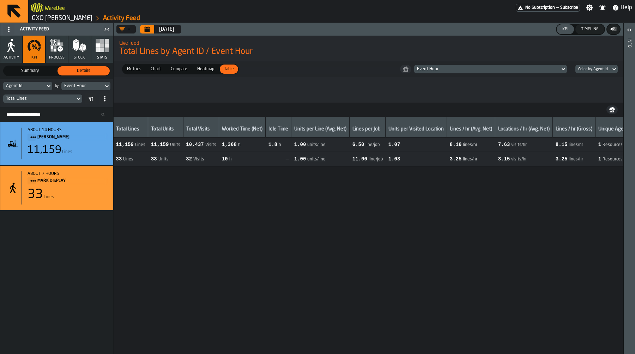
click at [443, 72] on div "Event Hour" at bounding box center [487, 69] width 140 height 5
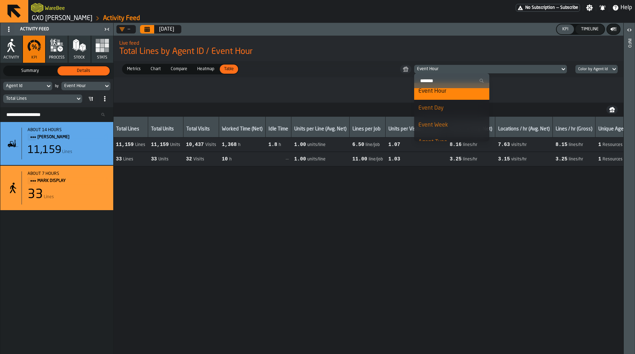
scroll to position [1, 0]
click at [441, 116] on div "Event Day" at bounding box center [451, 112] width 67 height 8
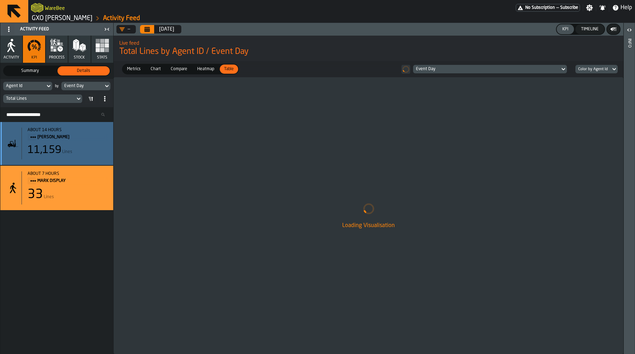
click at [90, 144] on div "about 14 hours Mark Two 11,159 Lines" at bounding box center [65, 144] width 86 height 32
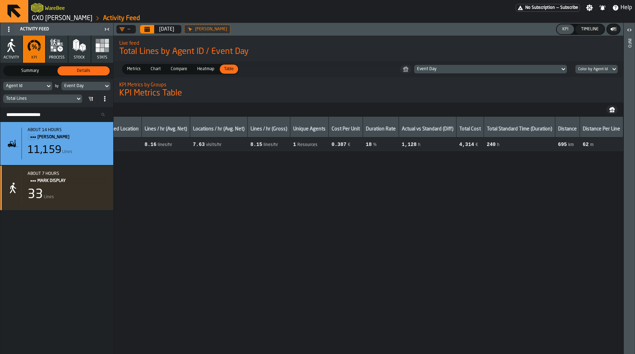
scroll to position [0, 0]
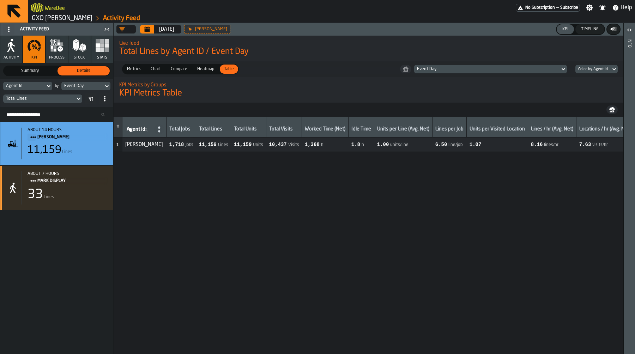
click at [131, 30] on div "—" at bounding box center [124, 29] width 17 height 8
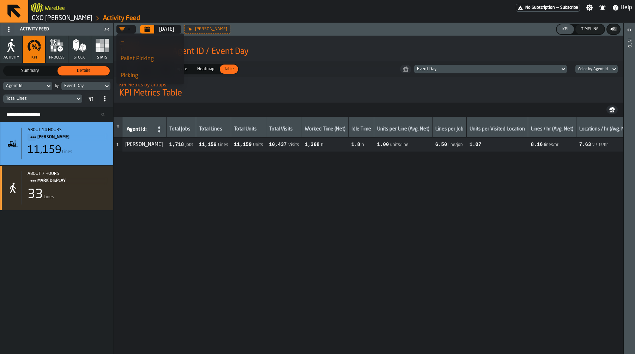
click at [131, 30] on div "—" at bounding box center [124, 29] width 17 height 8
click at [122, 25] on div "—" at bounding box center [124, 29] width 17 height 8
click at [129, 60] on div "Pallet Picking" at bounding box center [150, 59] width 59 height 8
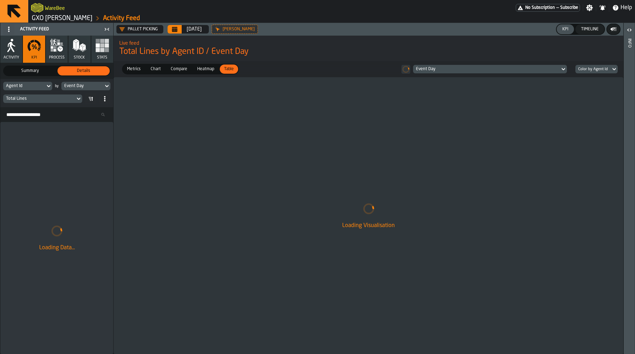
click at [138, 70] on span "Metrics" at bounding box center [133, 69] width 19 height 6
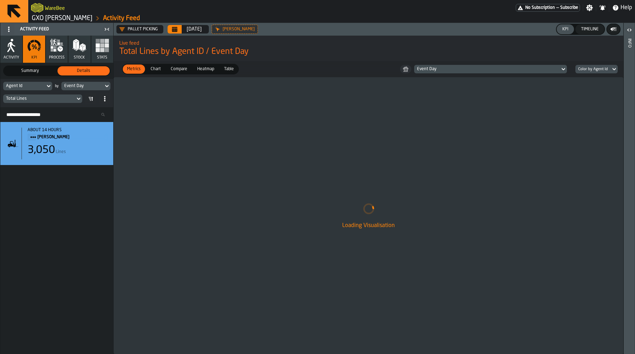
click at [133, 26] on div "Pallet Picking" at bounding box center [138, 29] width 38 height 6
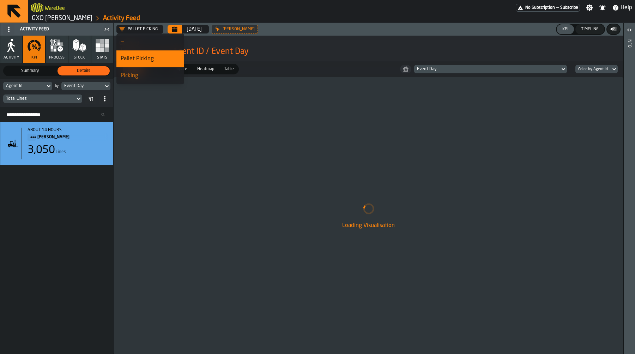
click at [220, 148] on div "Loading Visualisation" at bounding box center [369, 215] width 510 height 277
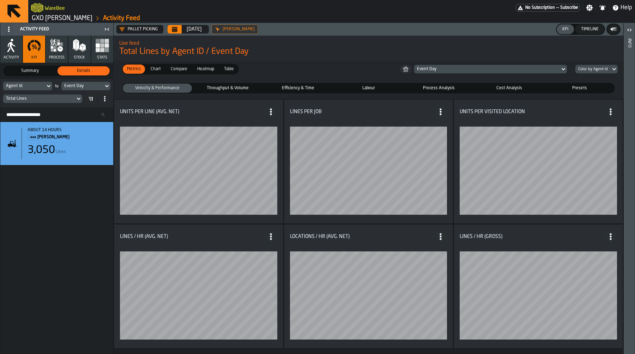
click at [228, 89] on span "Throughput & Volume" at bounding box center [228, 88] width 66 height 6
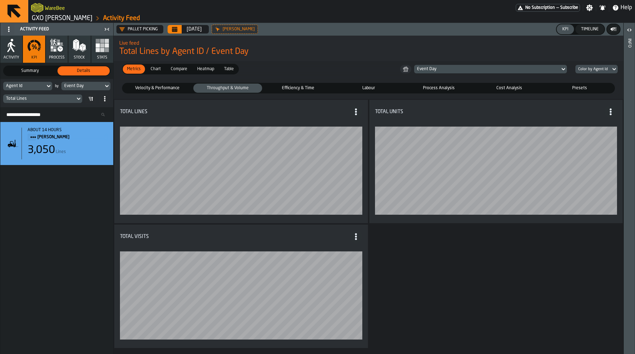
click at [156, 86] on span "Velocity & Performance" at bounding box center [157, 88] width 66 height 6
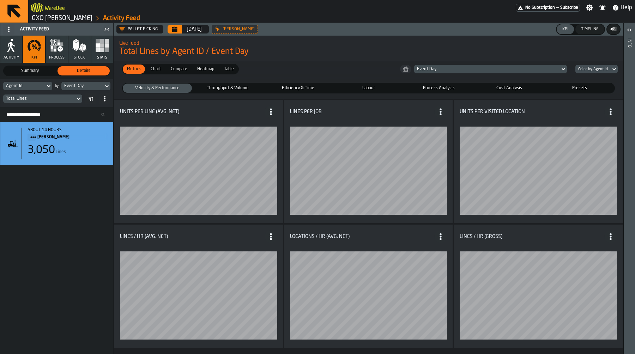
click at [313, 89] on span "Efficiency & Time" at bounding box center [298, 88] width 66 height 6
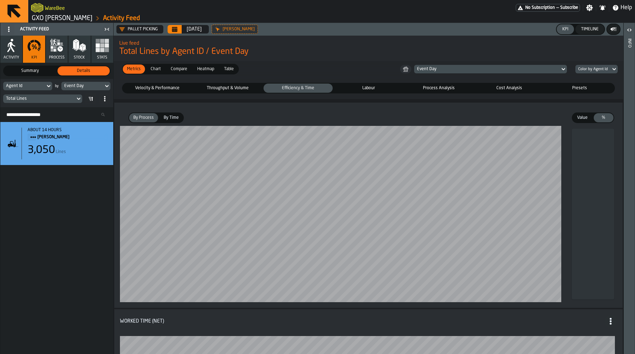
click at [178, 117] on span "By Time" at bounding box center [171, 118] width 21 height 6
click at [154, 87] on span "Velocity & Performance" at bounding box center [157, 88] width 66 height 6
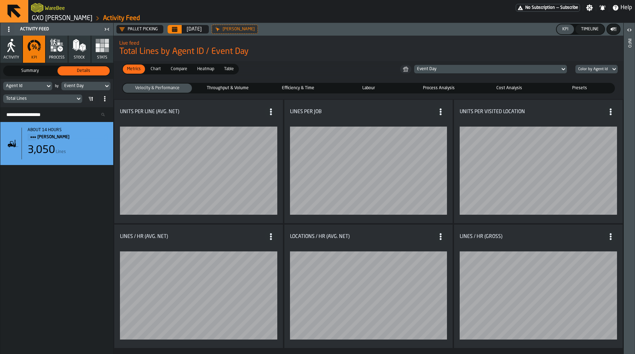
click at [220, 89] on span "Throughput & Volume" at bounding box center [228, 88] width 66 height 6
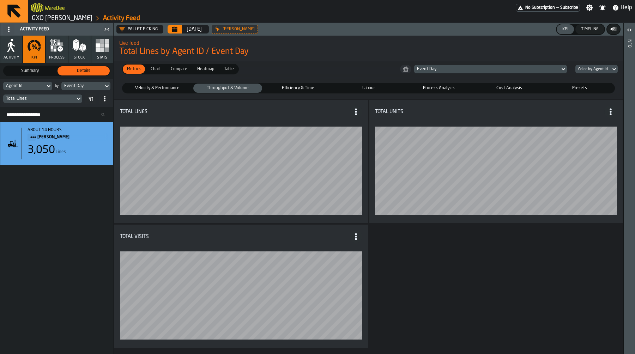
click at [307, 90] on span "Efficiency & Time" at bounding box center [298, 88] width 66 height 6
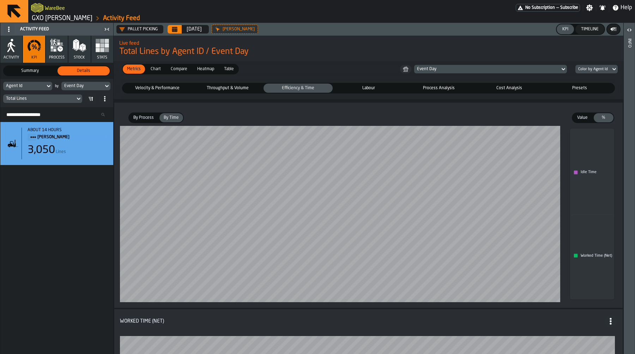
click at [171, 91] on span "Velocity & Performance" at bounding box center [157, 88] width 66 height 6
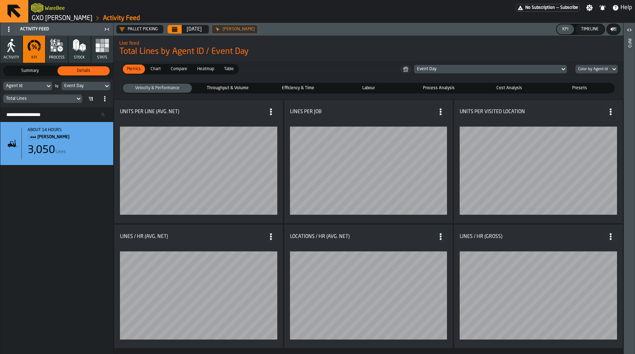
click at [300, 82] on fieldset "Velocity & Performance Velocity & Performance Throughput & Volume Throughput & …" at bounding box center [368, 88] width 504 height 16
click at [298, 89] on span "Efficiency & Time" at bounding box center [298, 88] width 66 height 6
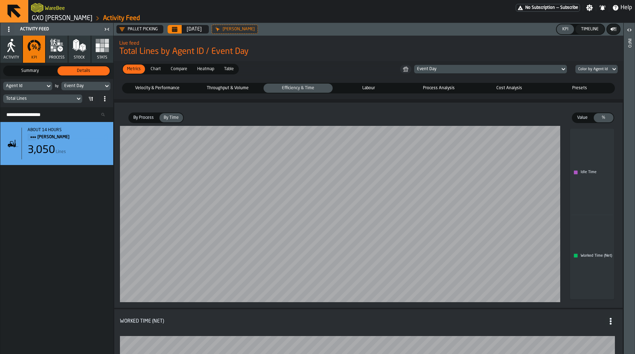
click at [151, 88] on span "Velocity & Performance" at bounding box center [157, 88] width 66 height 6
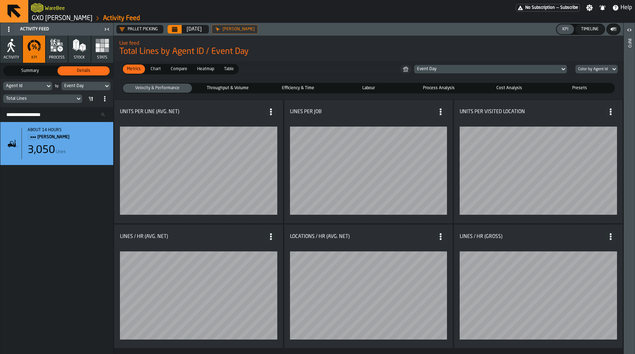
click at [235, 89] on span "Throughput & Volume" at bounding box center [228, 88] width 66 height 6
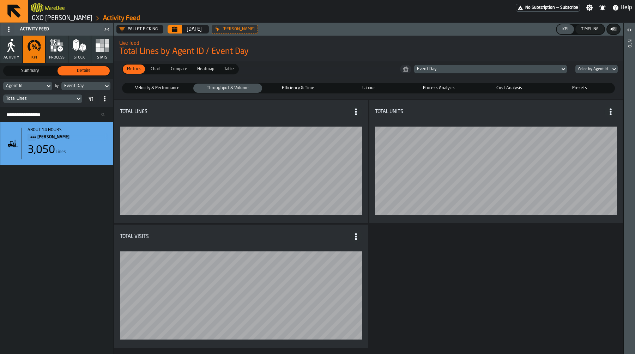
click at [301, 86] on span "Efficiency & Time" at bounding box center [298, 88] width 66 height 6
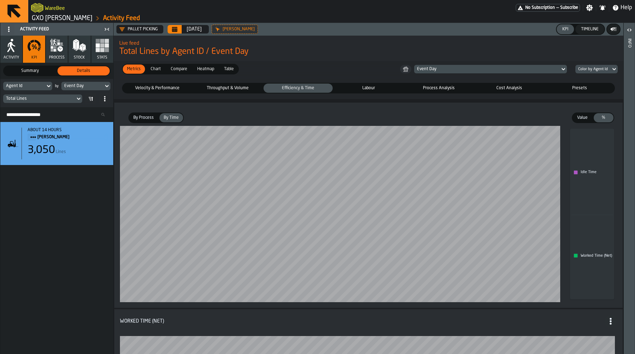
click at [161, 84] on div "Velocity & Performance" at bounding box center [157, 88] width 69 height 9
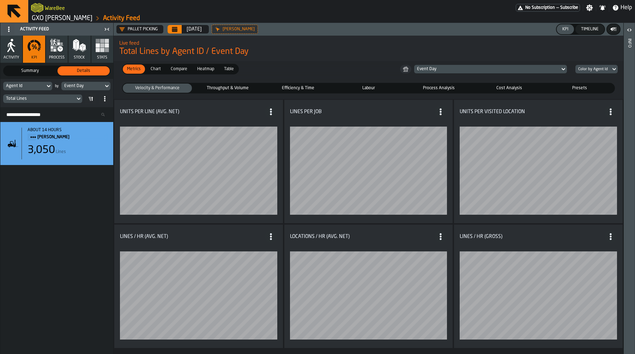
click at [233, 89] on span "Throughput & Volume" at bounding box center [228, 88] width 66 height 6
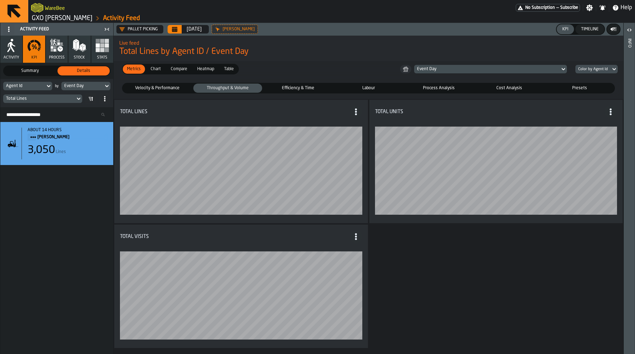
click at [320, 89] on span "Efficiency & Time" at bounding box center [298, 88] width 66 height 6
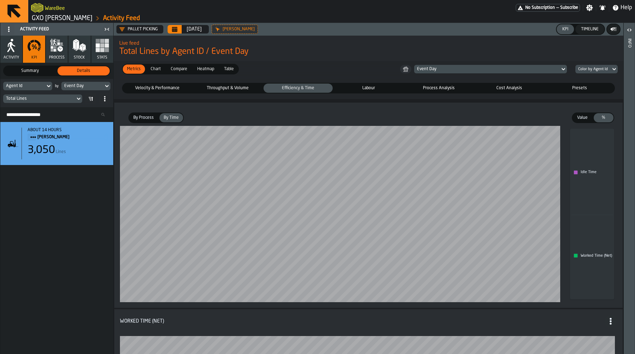
click at [381, 89] on span "Labour" at bounding box center [368, 88] width 66 height 6
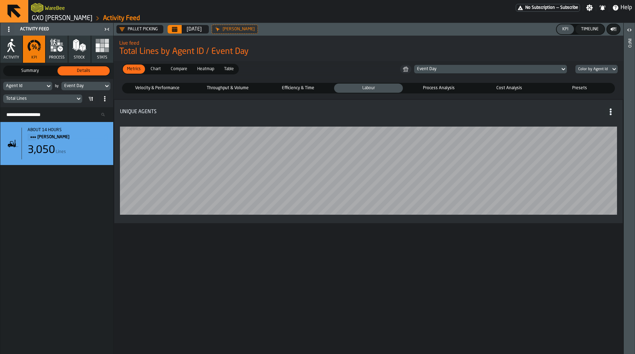
click at [450, 87] on span "Process Analysis" at bounding box center [439, 88] width 66 height 6
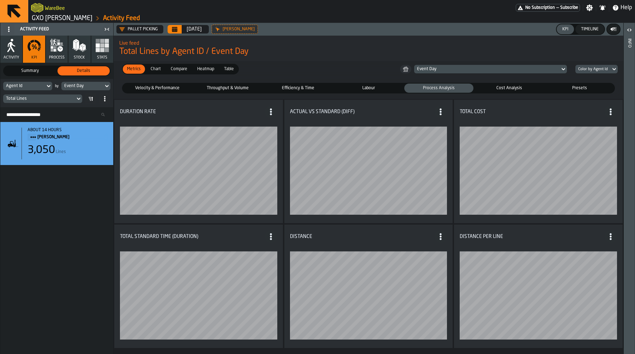
click at [7, 48] on icon "button" at bounding box center [11, 45] width 14 height 14
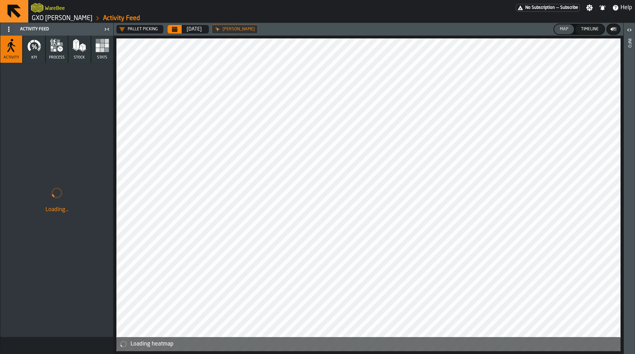
click at [33, 56] on span "KPI" at bounding box center [34, 57] width 6 height 5
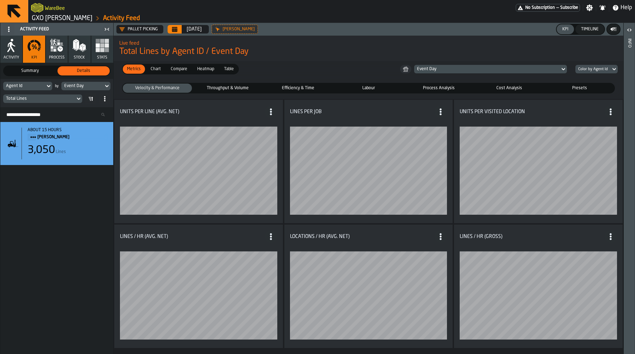
click at [222, 85] on span "Throughput & Volume" at bounding box center [228, 88] width 66 height 6
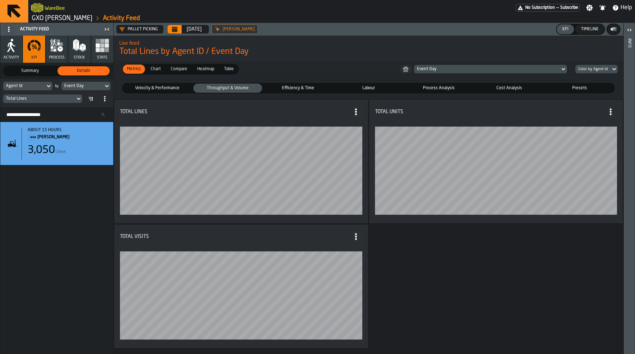
click at [583, 90] on span "Presets" at bounding box center [579, 88] width 66 height 6
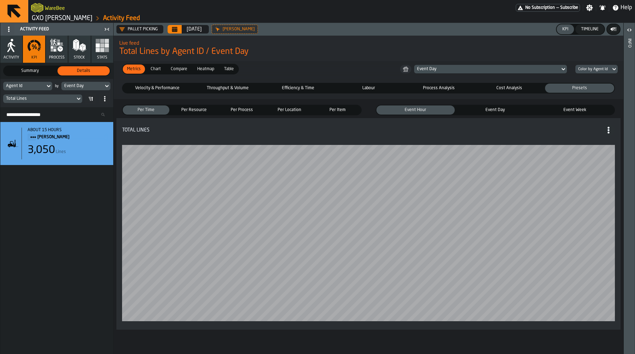
click at [514, 87] on span "Cost Analysis" at bounding box center [509, 88] width 66 height 6
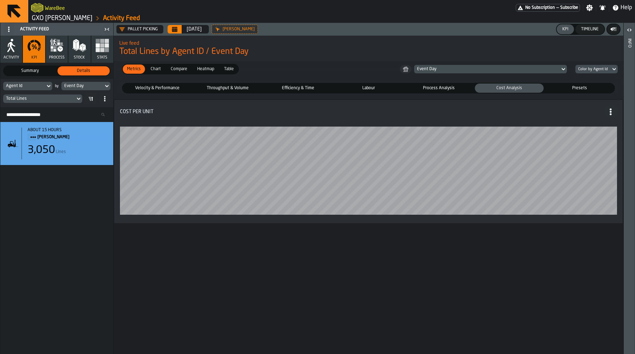
click at [455, 86] on span "Process Analysis" at bounding box center [439, 88] width 66 height 6
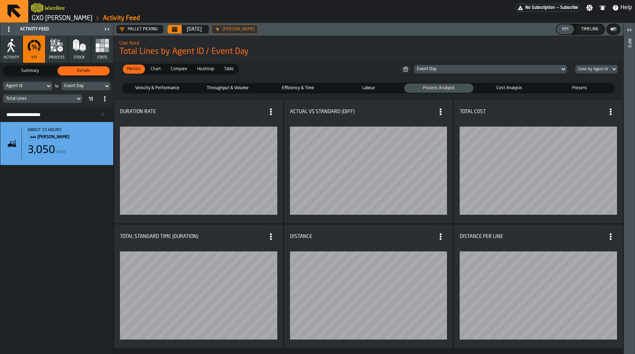
click at [492, 84] on div "Cost Analysis" at bounding box center [509, 88] width 69 height 9
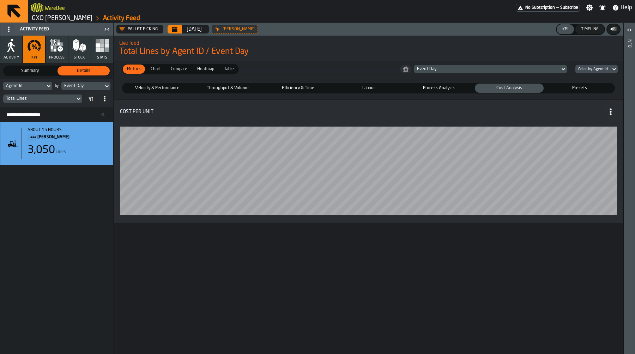
click at [356, 86] on span "Labour" at bounding box center [368, 88] width 66 height 6
click at [456, 87] on span "Process Analysis" at bounding box center [439, 88] width 66 height 6
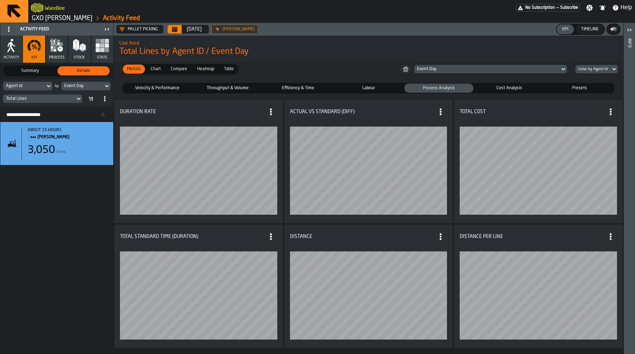
click at [291, 87] on span "Efficiency & Time" at bounding box center [298, 88] width 66 height 6
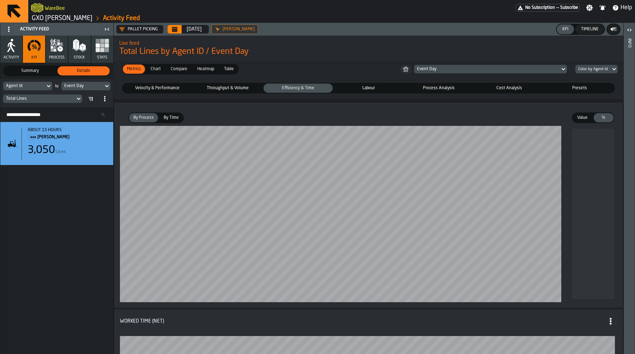
click at [207, 84] on div "Throughput & Volume" at bounding box center [227, 88] width 69 height 9
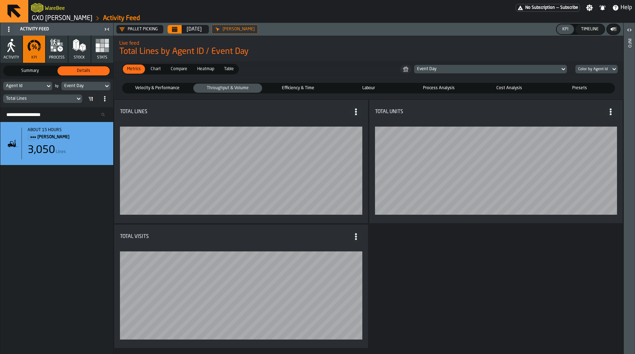
click at [153, 89] on span "Velocity & Performance" at bounding box center [157, 88] width 66 height 6
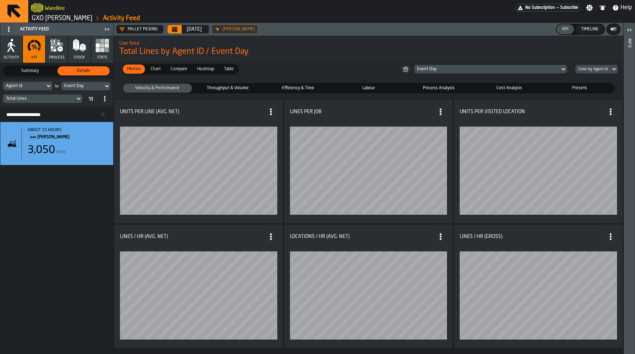
click at [255, 93] on label "Throughput & Volume Throughput & Volume" at bounding box center [228, 88] width 71 height 11
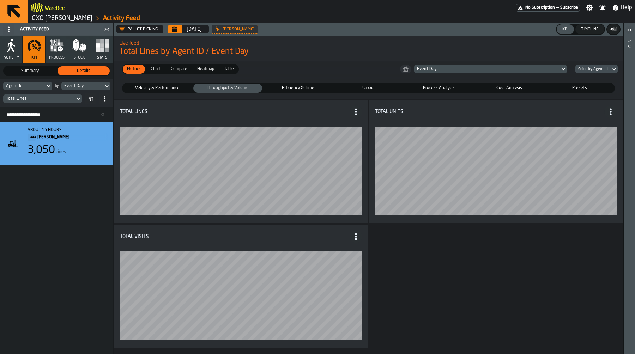
click at [310, 83] on label "Efficiency & Time Efficiency & Time" at bounding box center [298, 88] width 71 height 11
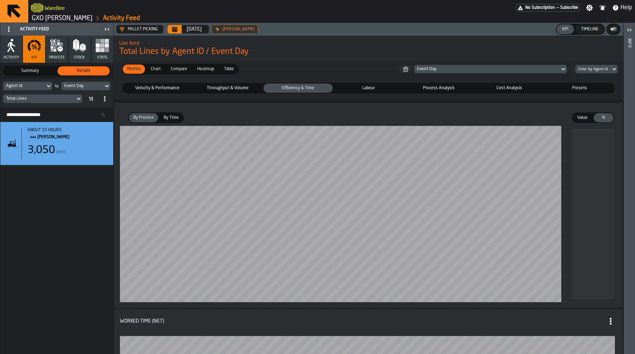
click at [585, 120] on span "Value" at bounding box center [582, 118] width 17 height 6
click at [602, 119] on span "%" at bounding box center [603, 118] width 17 height 6
click at [232, 91] on span "Throughput & Volume" at bounding box center [228, 88] width 66 height 6
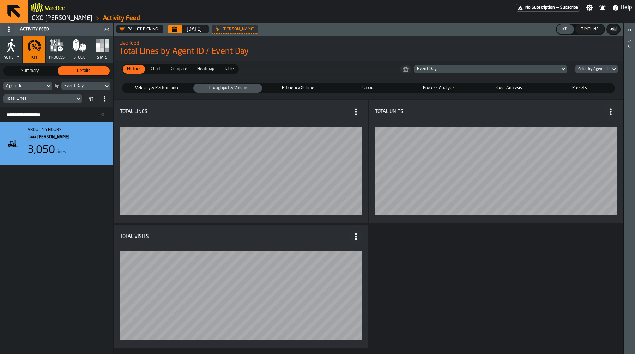
click at [143, 87] on span "Velocity & Performance" at bounding box center [157, 88] width 66 height 6
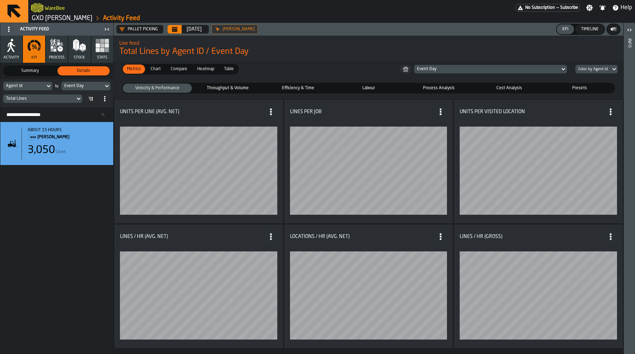
click at [234, 92] on div "Throughput & Volume" at bounding box center [227, 88] width 69 height 9
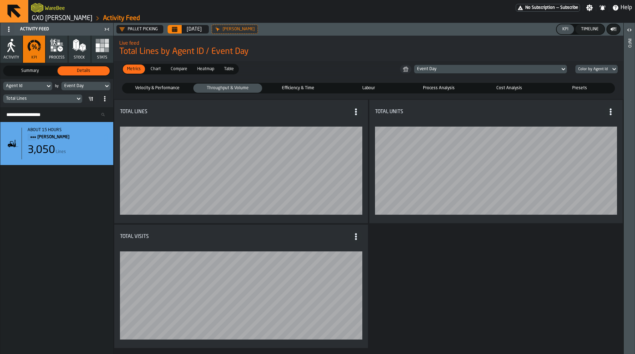
click at [158, 82] on fieldset "Velocity & Performance Velocity & Performance Throughput & Volume Throughput & …" at bounding box center [368, 88] width 504 height 16
click at [279, 88] on span "Efficiency & Time" at bounding box center [298, 88] width 66 height 6
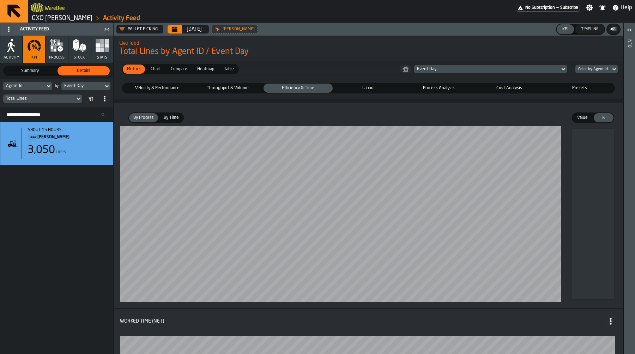
click at [156, 87] on span "Velocity & Performance" at bounding box center [157, 88] width 66 height 6
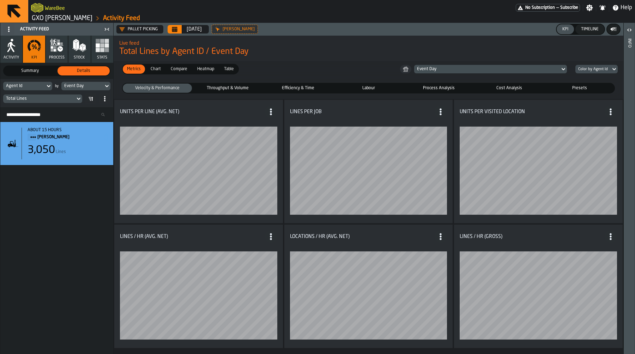
click at [239, 89] on span "Throughput & Volume" at bounding box center [228, 88] width 66 height 6
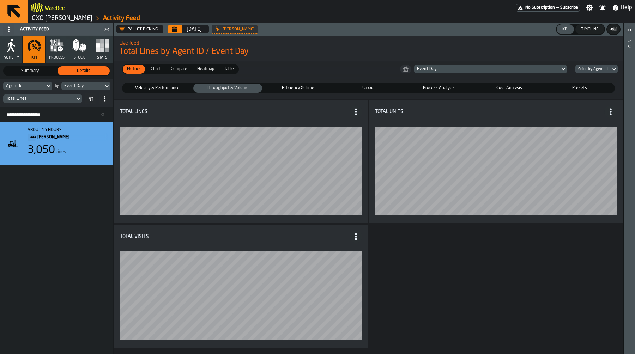
click at [567, 86] on span "Presets" at bounding box center [579, 88] width 66 height 6
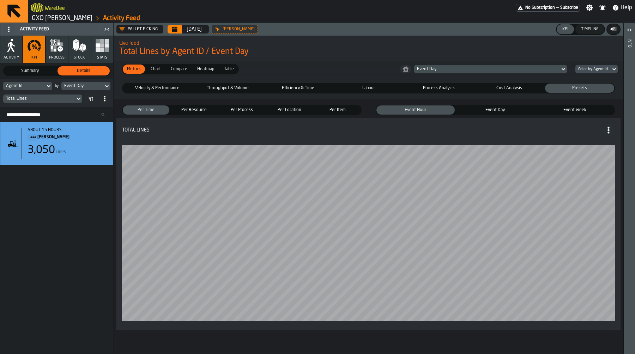
click at [161, 88] on span "Velocity & Performance" at bounding box center [157, 88] width 66 height 6
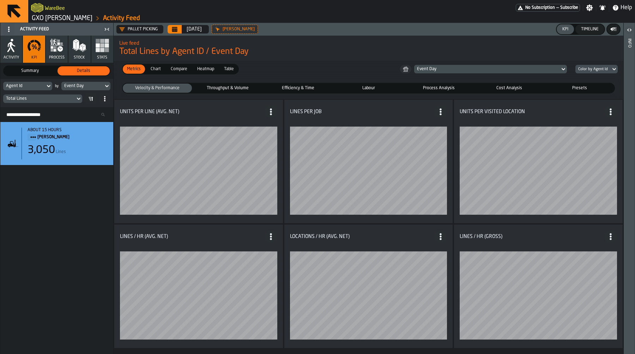
click at [33, 81] on div "Agent Id by Event Day Total Lines" at bounding box center [56, 93] width 113 height 28
click at [33, 83] on div "Agent Id" at bounding box center [24, 86] width 42 height 8
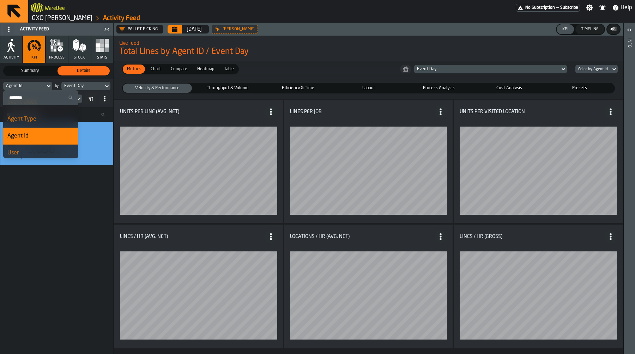
scroll to position [44, 0]
click at [47, 195] on div "about 15 hours Mark Two 3,050 Lines" at bounding box center [56, 238] width 113 height 232
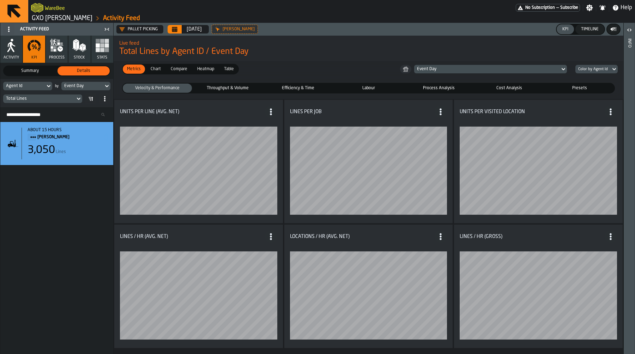
click at [32, 86] on div "Agent Id" at bounding box center [24, 86] width 36 height 5
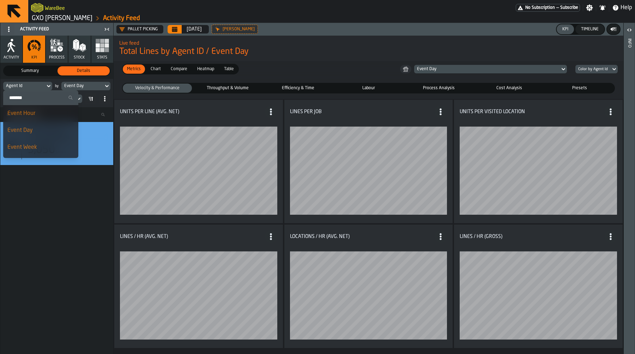
scroll to position [2, 0]
click at [8, 29] on circle at bounding box center [8, 28] width 1 height 1
click at [22, 45] on div "Show Setup" at bounding box center [25, 43] width 37 height 8
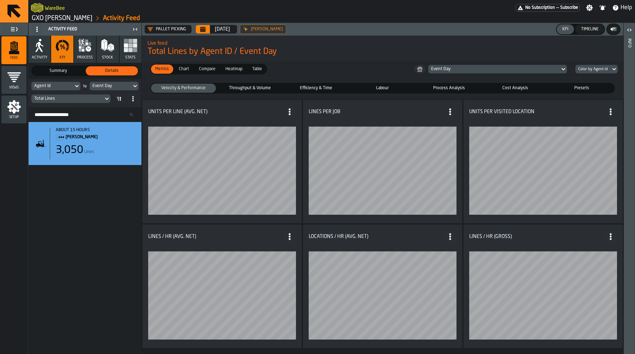
click at [11, 107] on icon "menu Setup" at bounding box center [13, 106] width 13 height 13
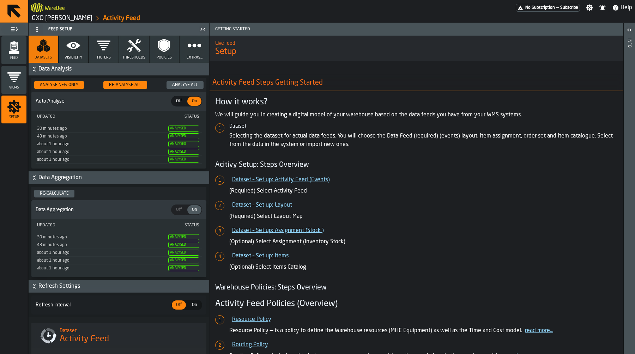
scroll to position [6, 0]
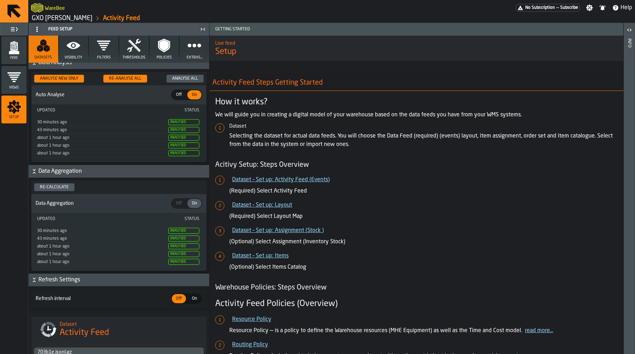
click at [85, 49] on button "Visibility" at bounding box center [74, 49] width 30 height 27
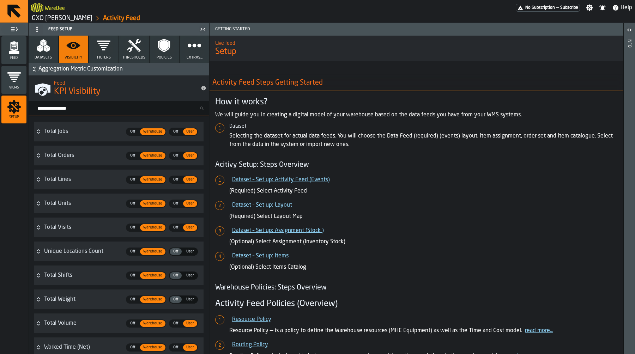
click at [104, 111] on input "Search metric..." at bounding box center [121, 108] width 175 height 9
type input "******"
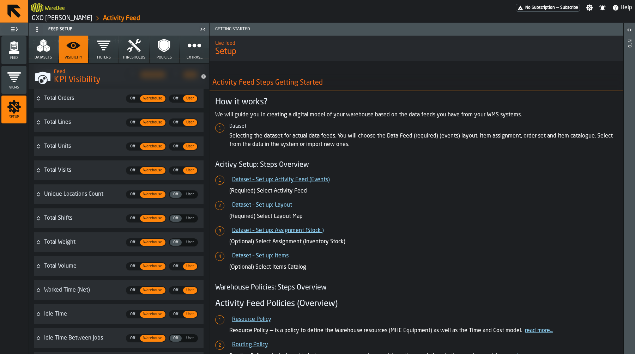
scroll to position [477, 0]
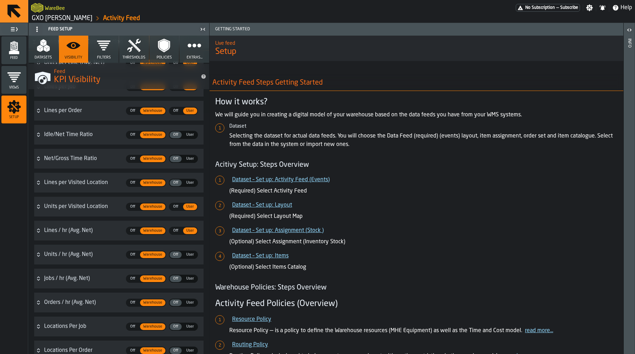
click at [7, 53] on icon "menu Feed" at bounding box center [14, 48] width 14 height 14
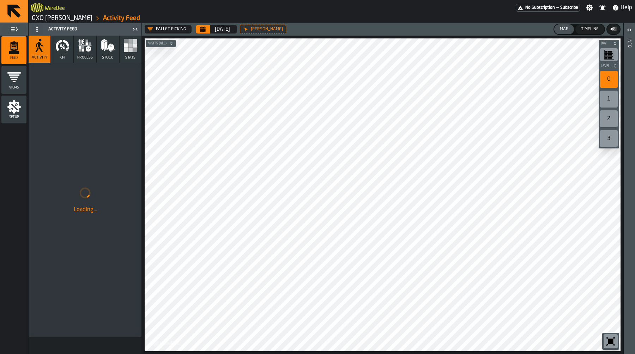
click at [13, 101] on icon "menu Setup" at bounding box center [13, 106] width 13 height 13
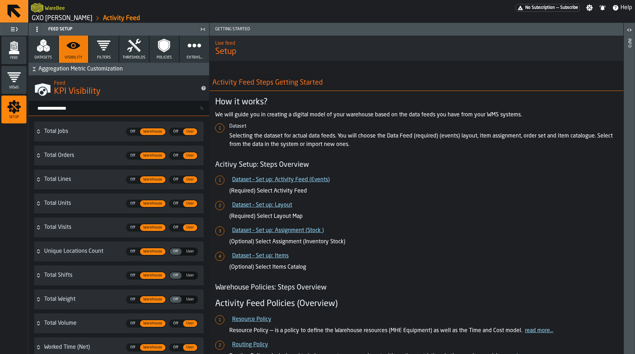
click at [84, 108] on input "Search metric..." at bounding box center [121, 108] width 175 height 9
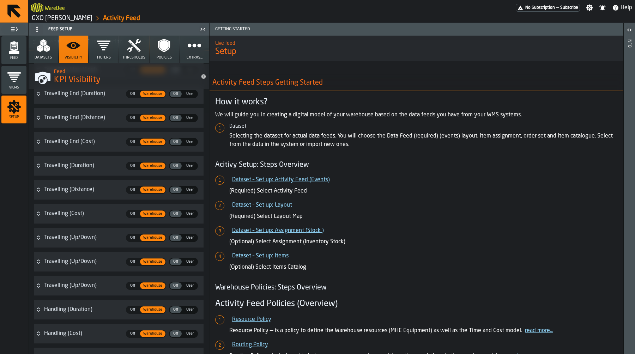
scroll to position [1449, 0]
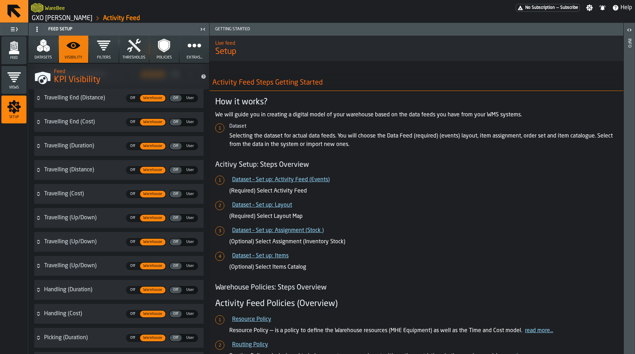
click at [22, 46] on div "Feed" at bounding box center [13, 50] width 25 height 19
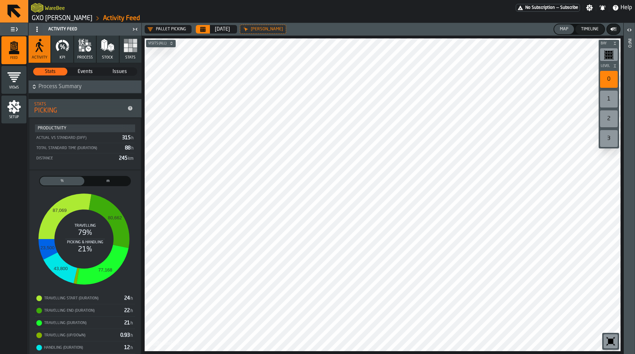
click at [59, 50] on icon "button" at bounding box center [62, 45] width 14 height 14
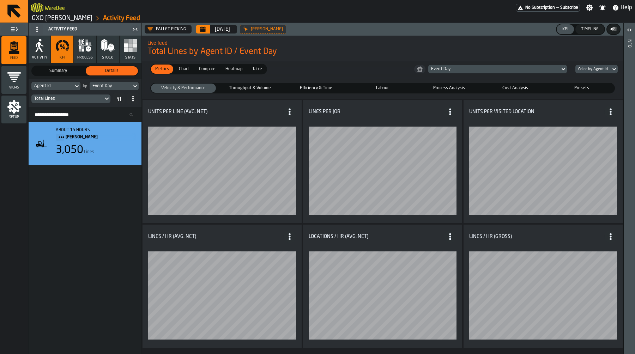
click at [36, 25] on span at bounding box center [36, 29] width 11 height 11
click at [47, 44] on div "Hide Setup" at bounding box center [54, 43] width 37 height 8
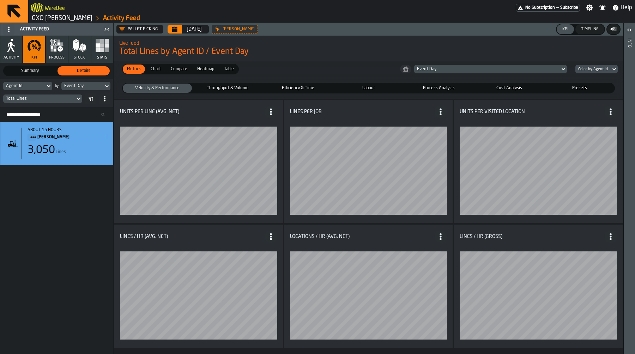
click at [46, 86] on icon at bounding box center [48, 86] width 7 height 8
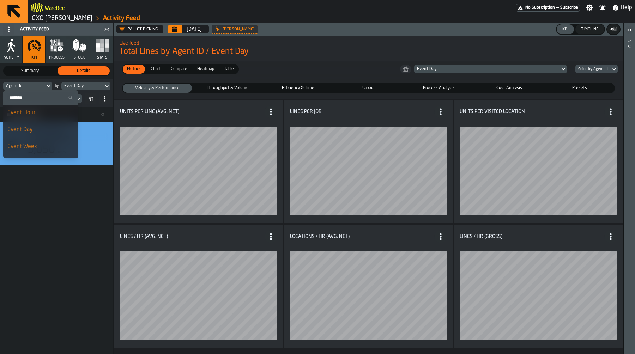
scroll to position [1, 0]
click at [102, 221] on div "about 15 hours Mark Two 3,050 Lines" at bounding box center [56, 238] width 113 height 232
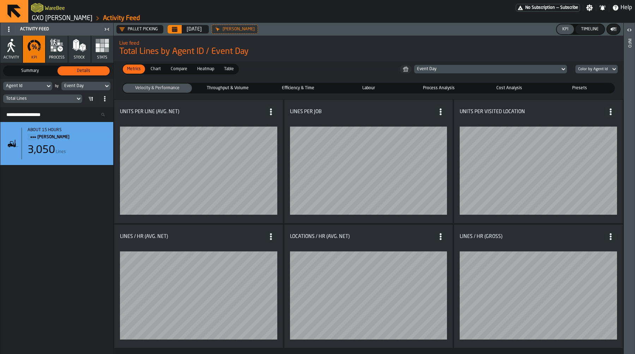
click at [23, 75] on div "Summary" at bounding box center [30, 70] width 52 height 9
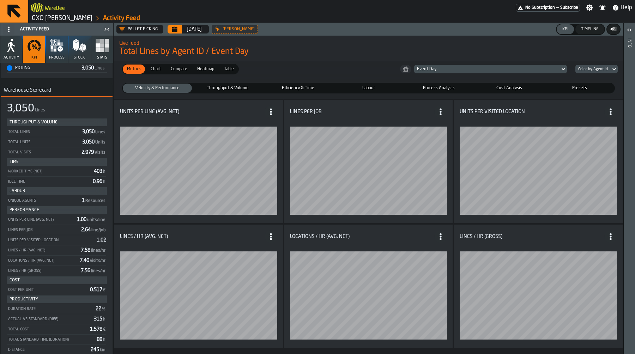
scroll to position [199, 0]
